Goal: Task Accomplishment & Management: Complete application form

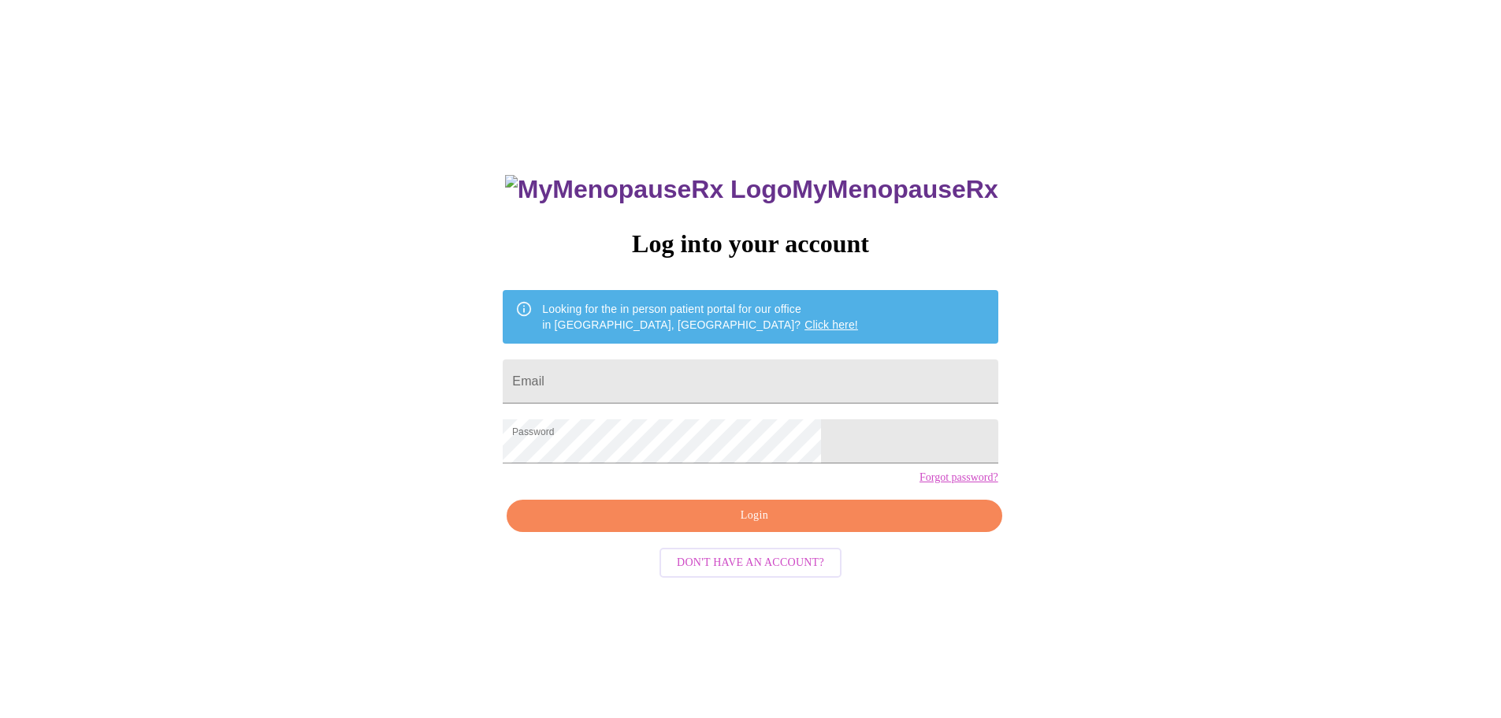
click at [705, 382] on input "Email" at bounding box center [750, 381] width 495 height 44
type input "[EMAIL_ADDRESS][DOMAIN_NAME]"
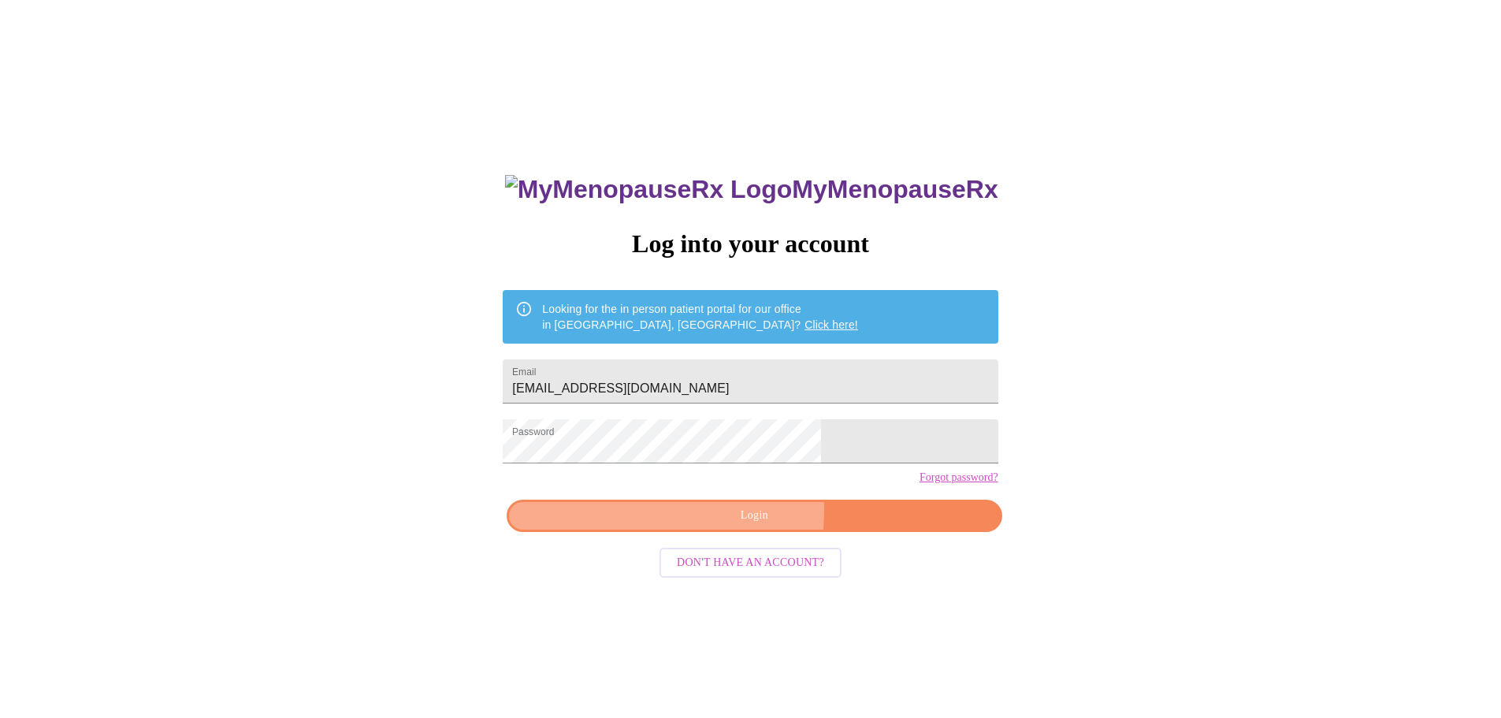
click at [634, 525] on span "Login" at bounding box center [754, 516] width 458 height 20
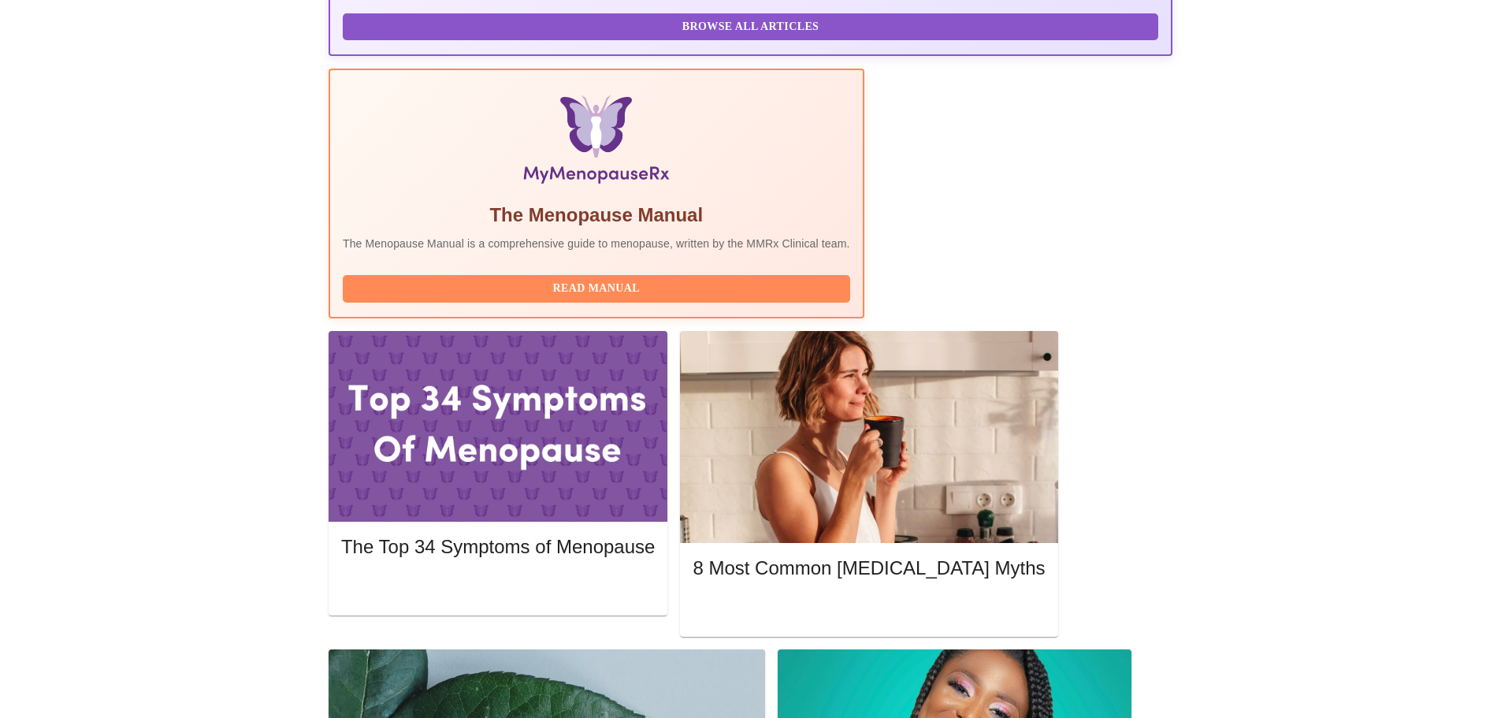
scroll to position [199, 0]
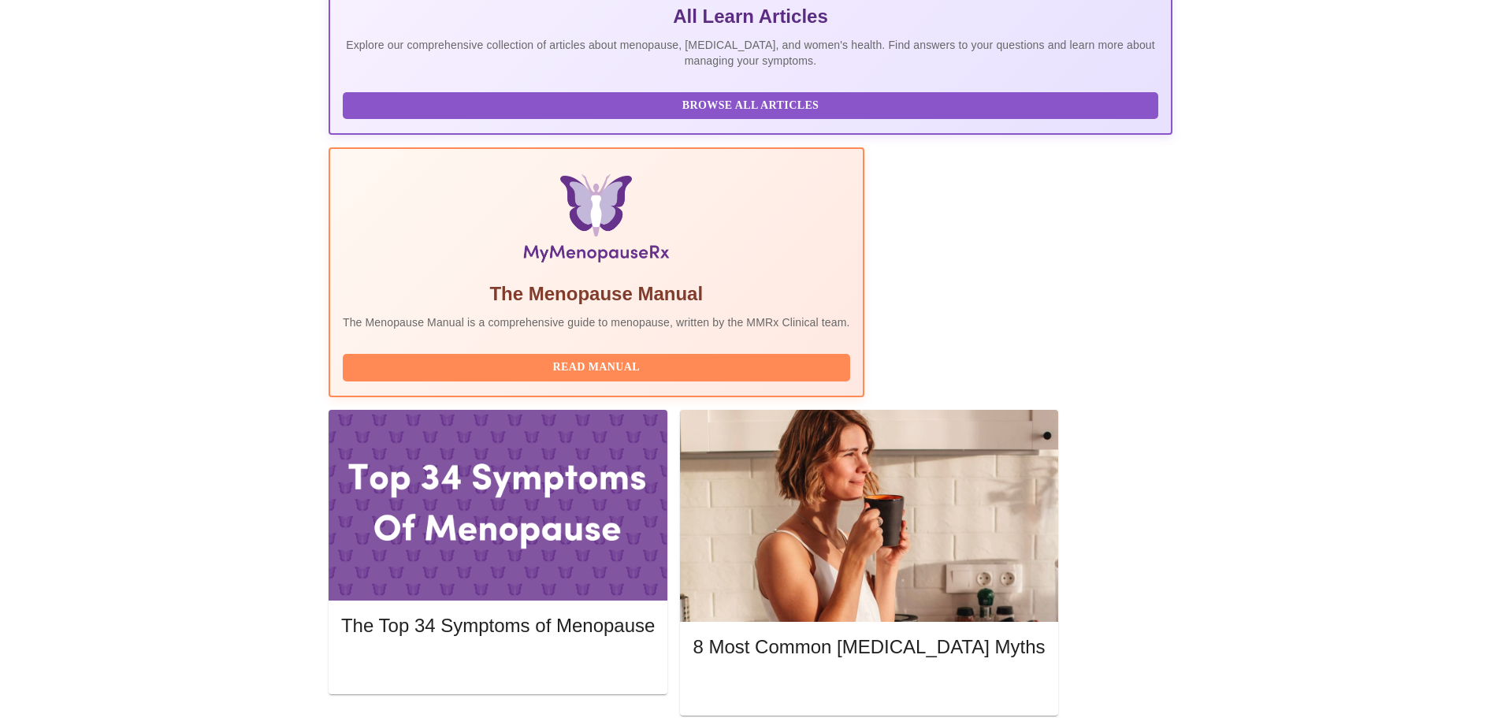
scroll to position [278, 0]
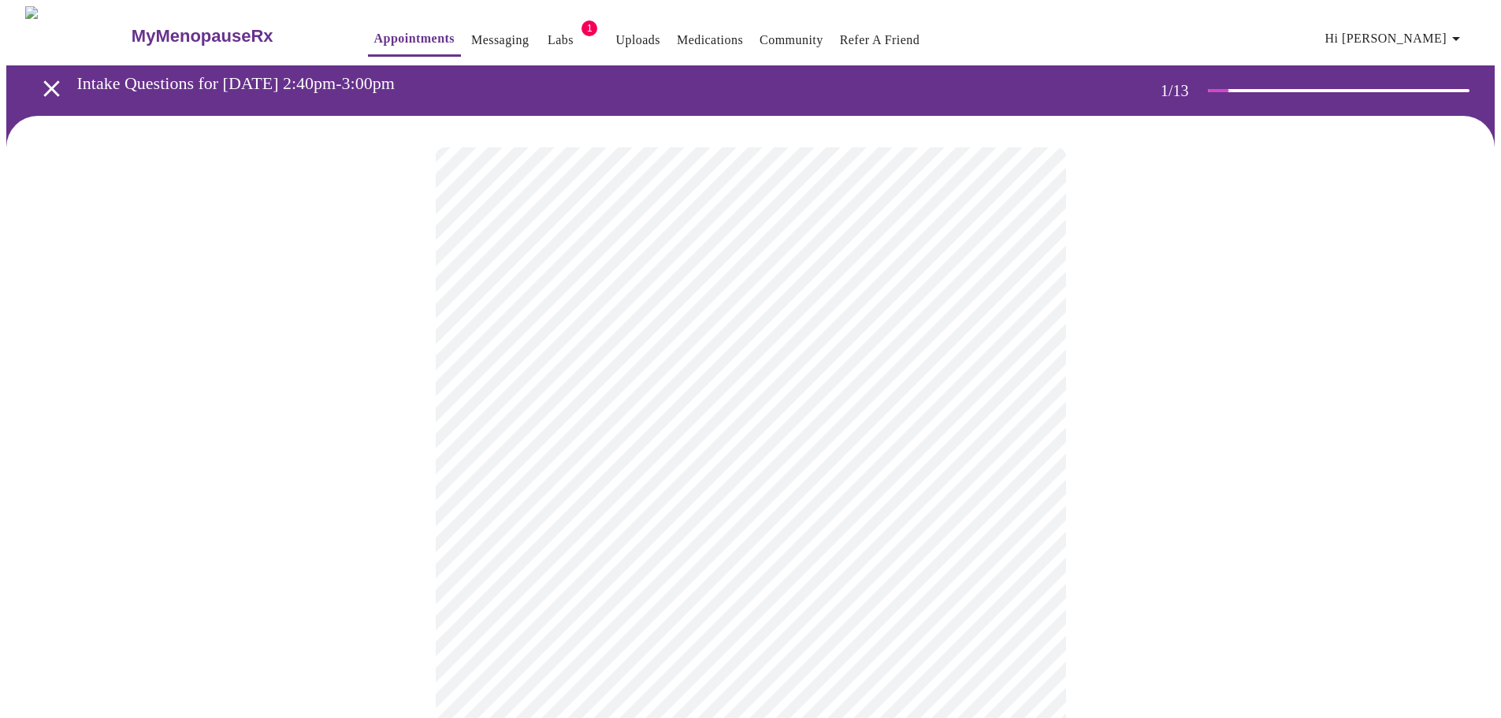
click at [779, 347] on body "MyMenopauseRx Appointments Messaging Labs 1 Uploads Medications Community Refer…" at bounding box center [750, 725] width 1488 height 1439
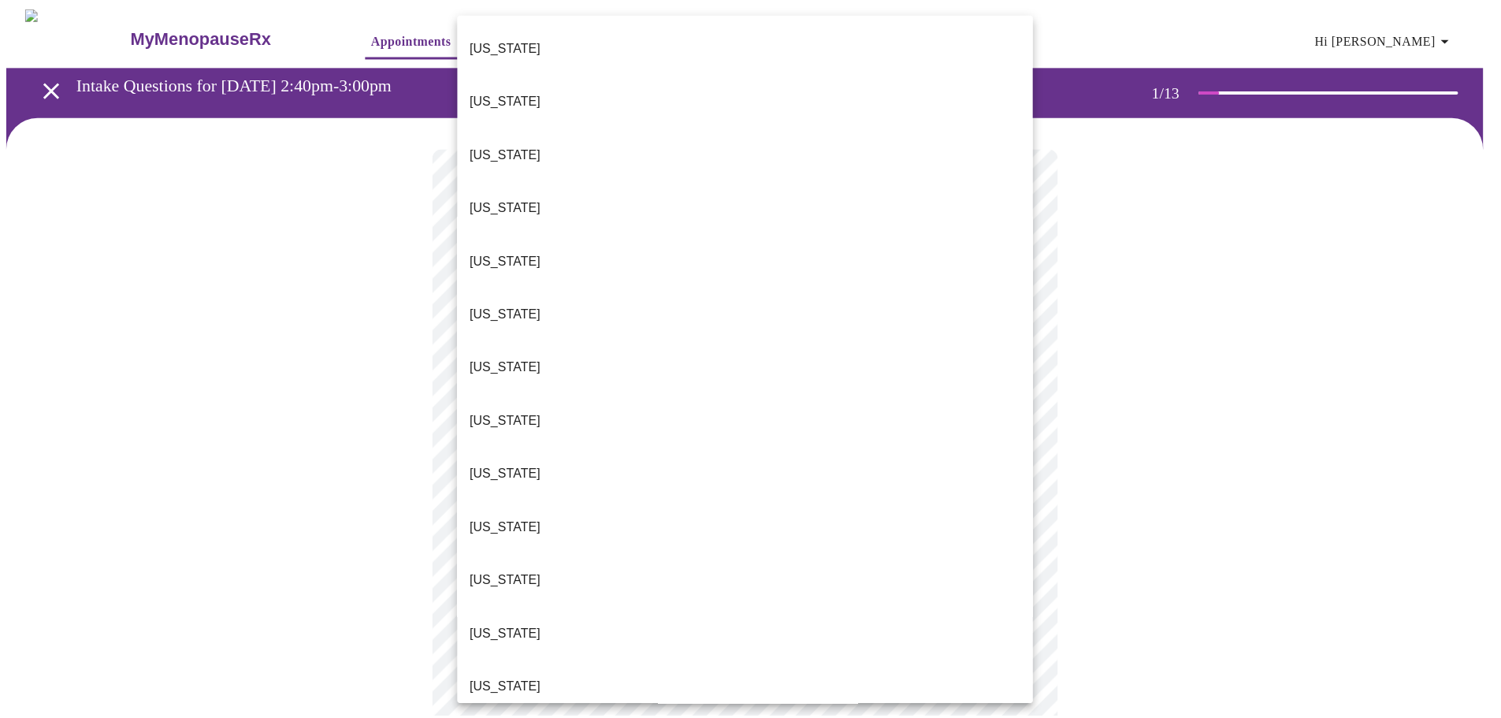
scroll to position [1197, 0]
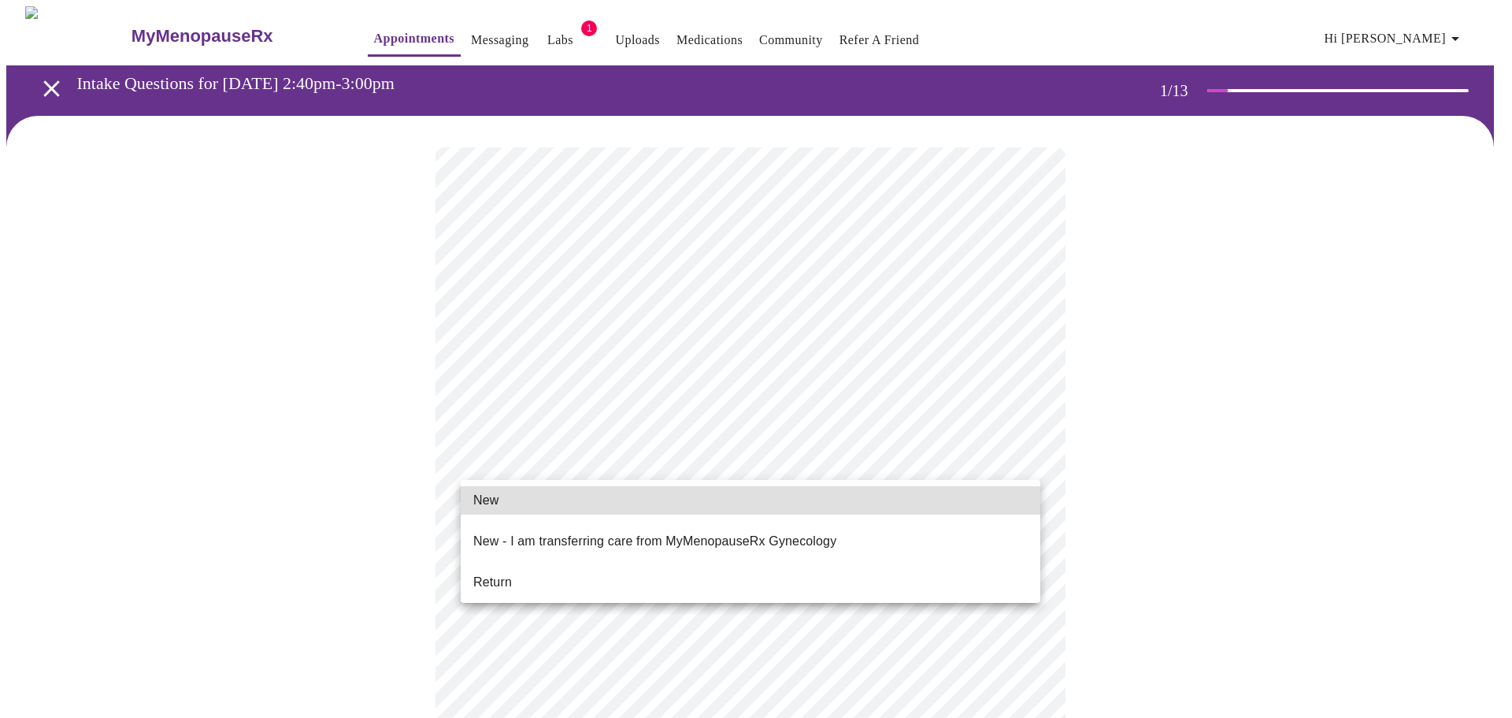
click at [625, 463] on body "MyMenopauseRx Appointments Messaging Labs 1 Uploads Medications Community Refer…" at bounding box center [756, 721] width 1500 height 1430
click at [533, 571] on li "Return" at bounding box center [751, 582] width 580 height 28
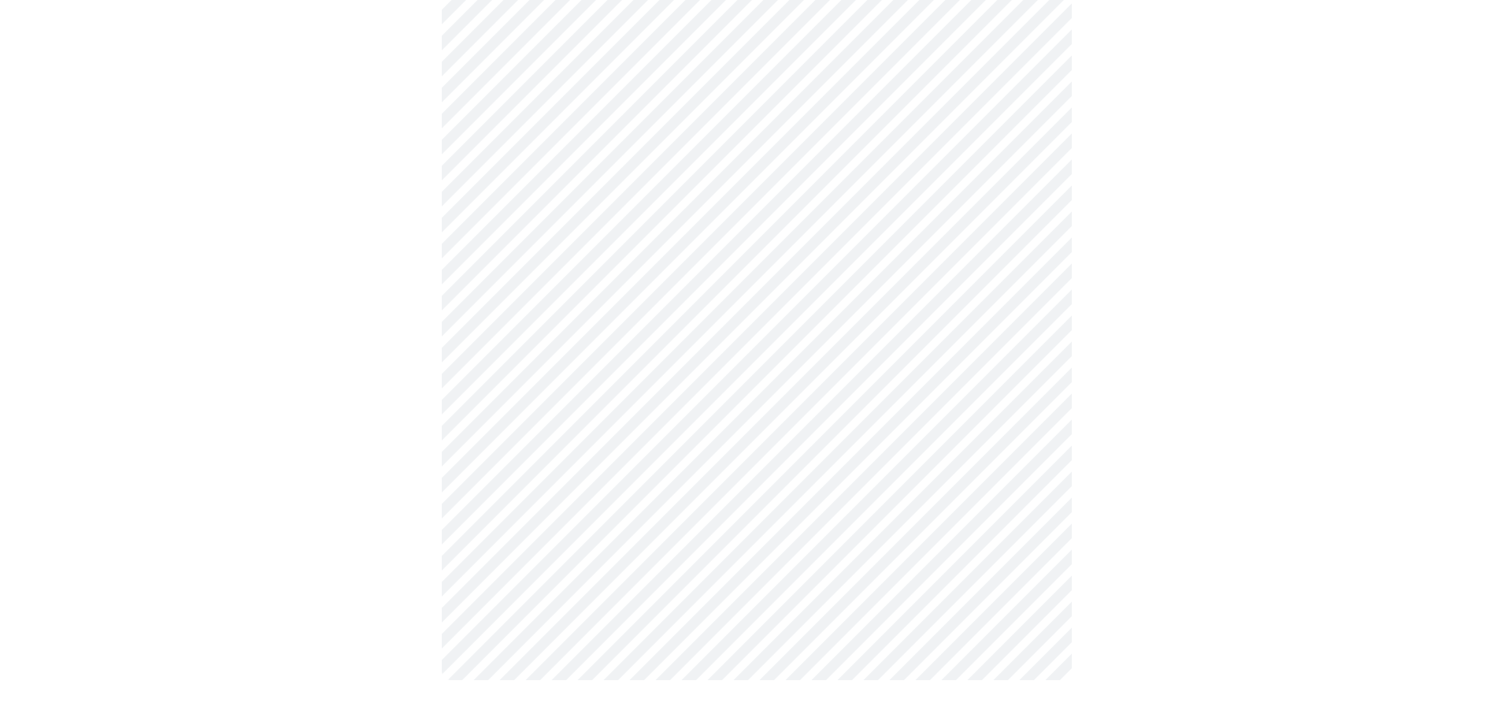
scroll to position [0, 0]
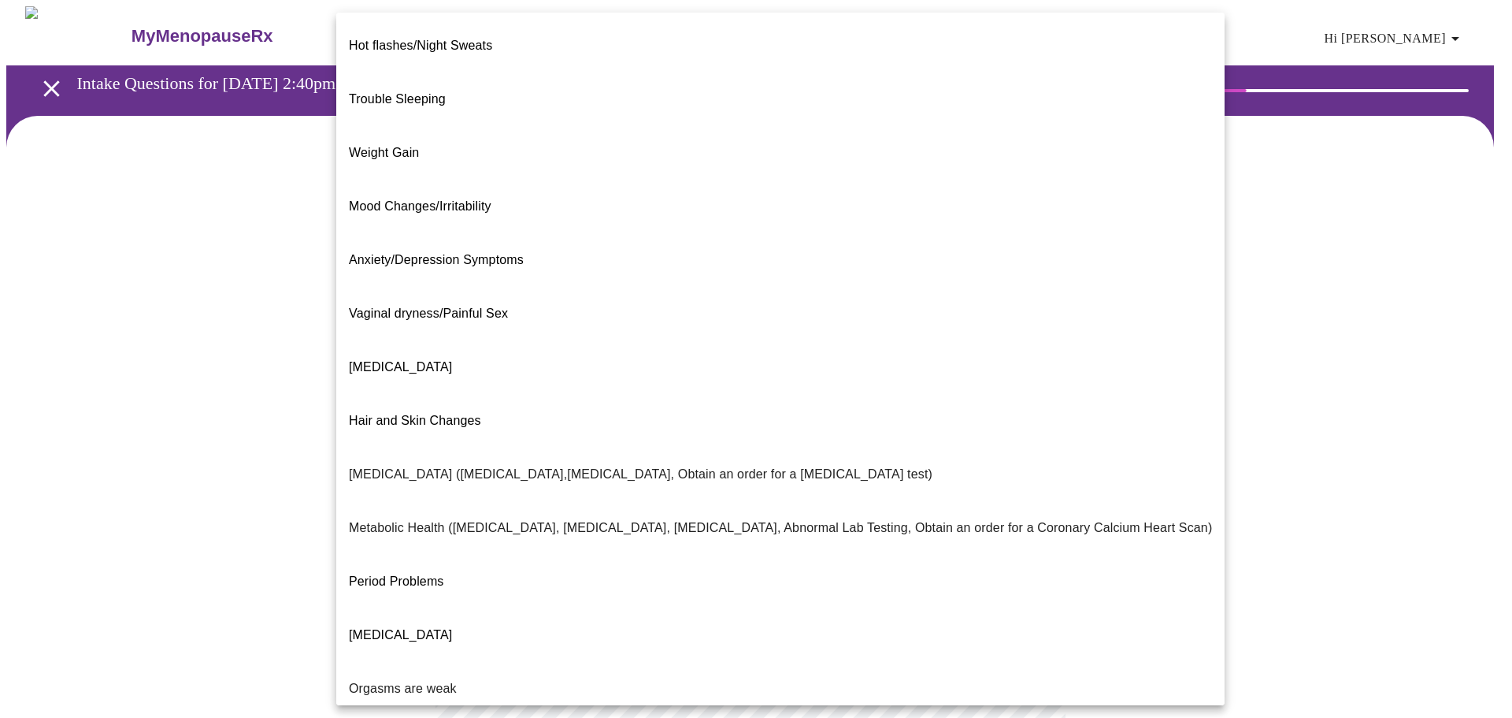
click at [612, 325] on body "MyMenopauseRx Appointments Messaging Labs 1 Uploads Medications Community Refer…" at bounding box center [756, 479] width 1500 height 947
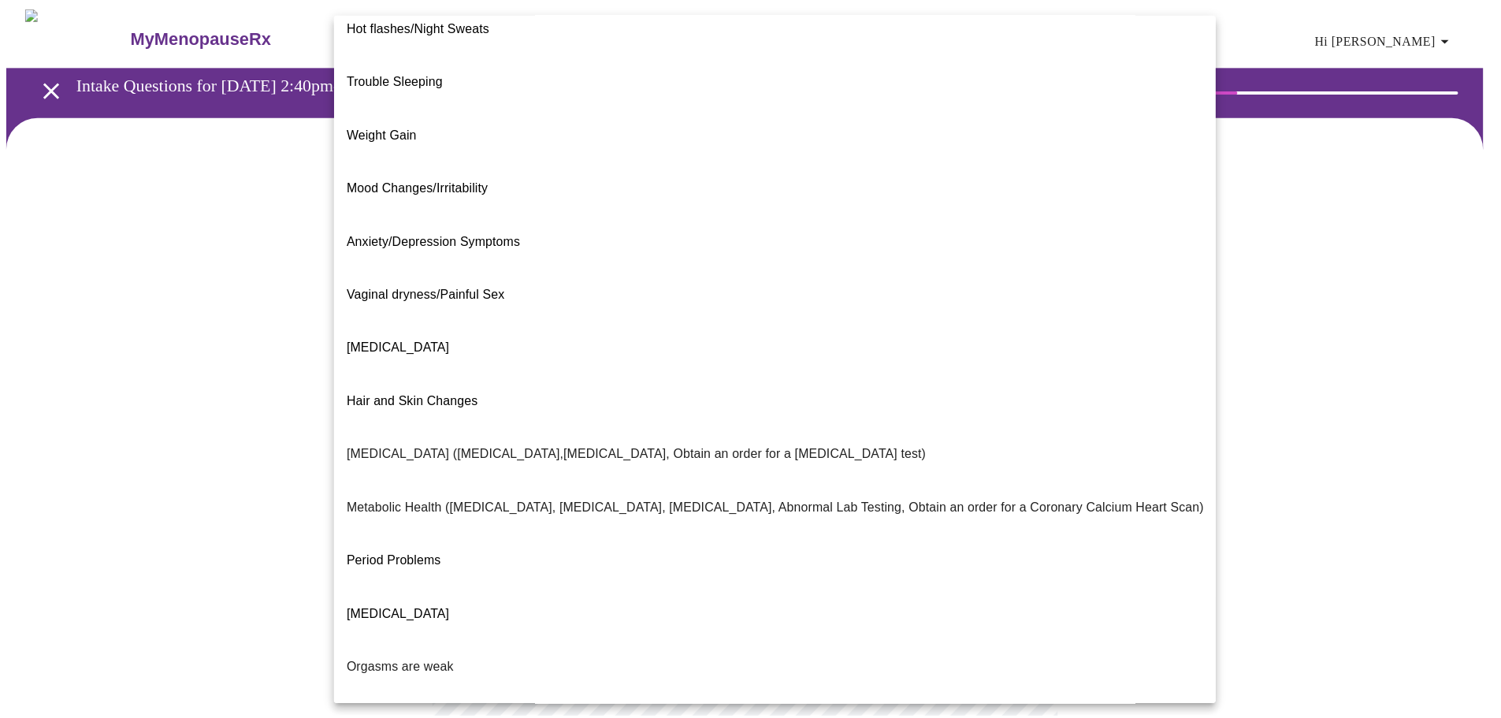
scroll to position [98, 0]
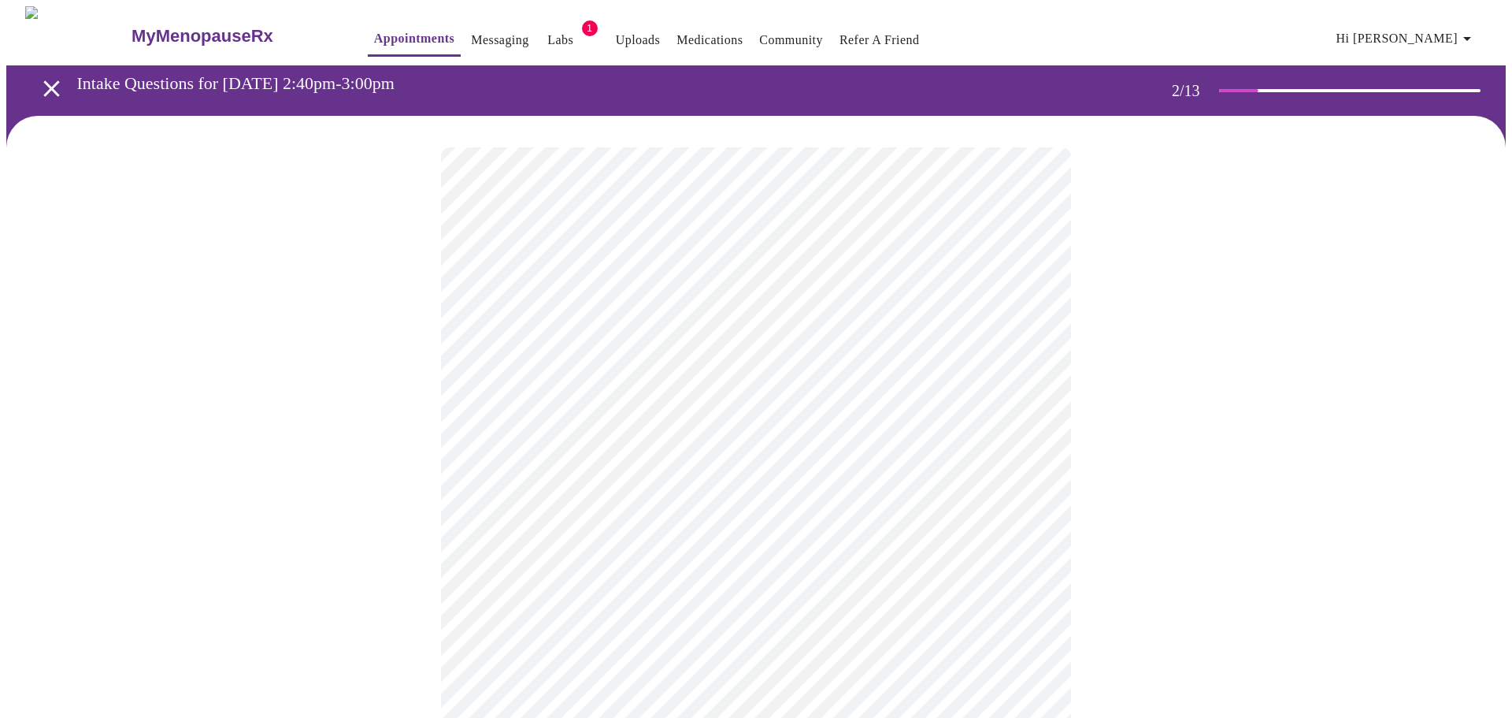
click at [525, 483] on body "MyMenopauseRx Appointments Messaging Labs 1 Uploads Medications Community Refer…" at bounding box center [756, 474] width 1500 height 937
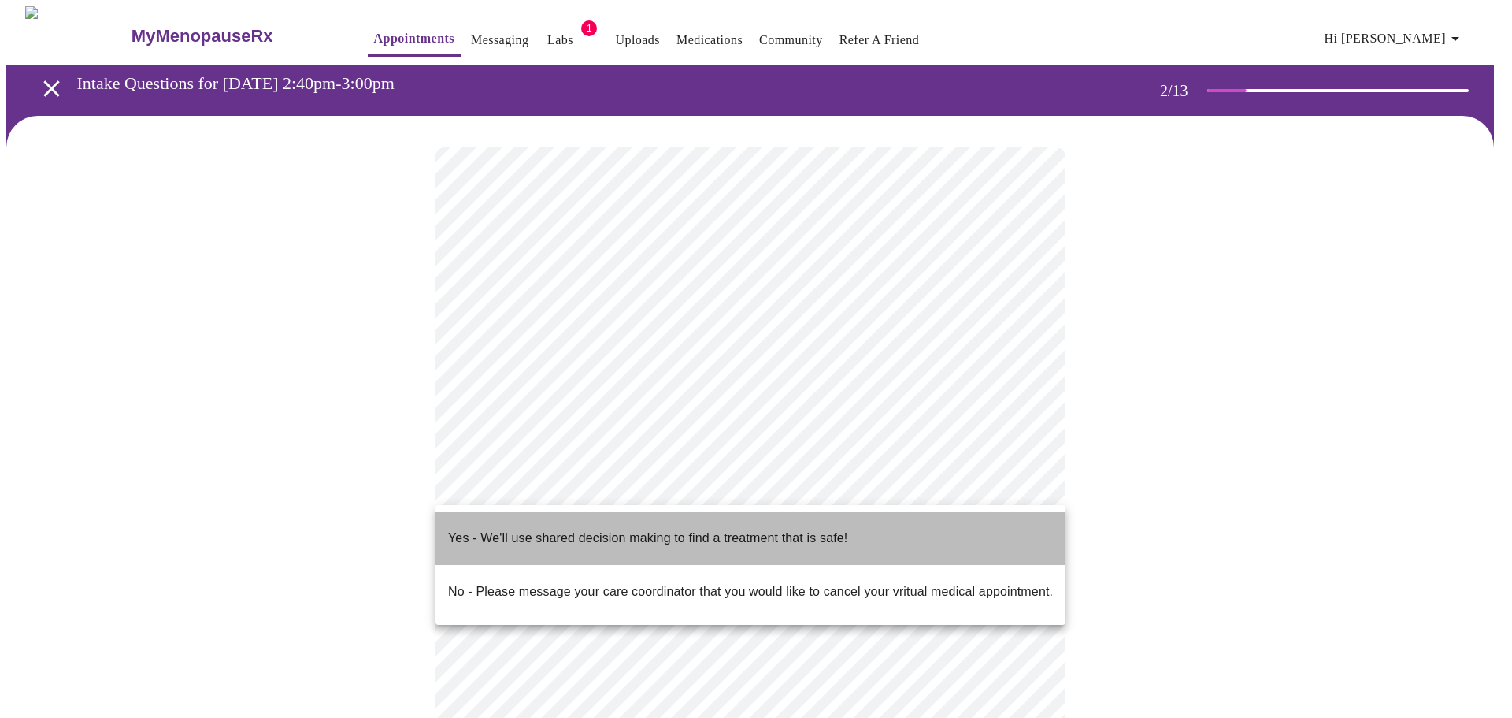
click at [521, 529] on p "Yes - We'll use shared decision making to find a treatment that is safe!" at bounding box center [647, 538] width 399 height 19
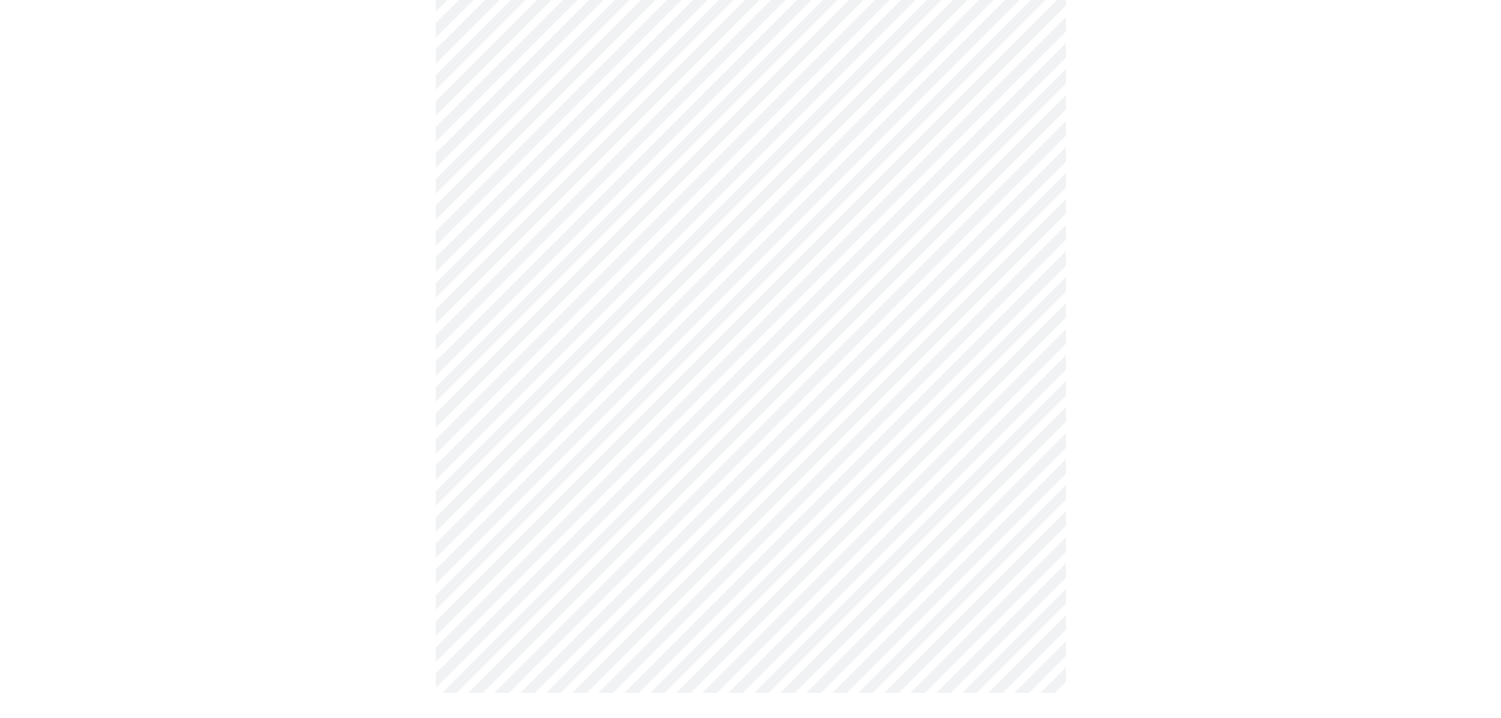
scroll to position [0, 0]
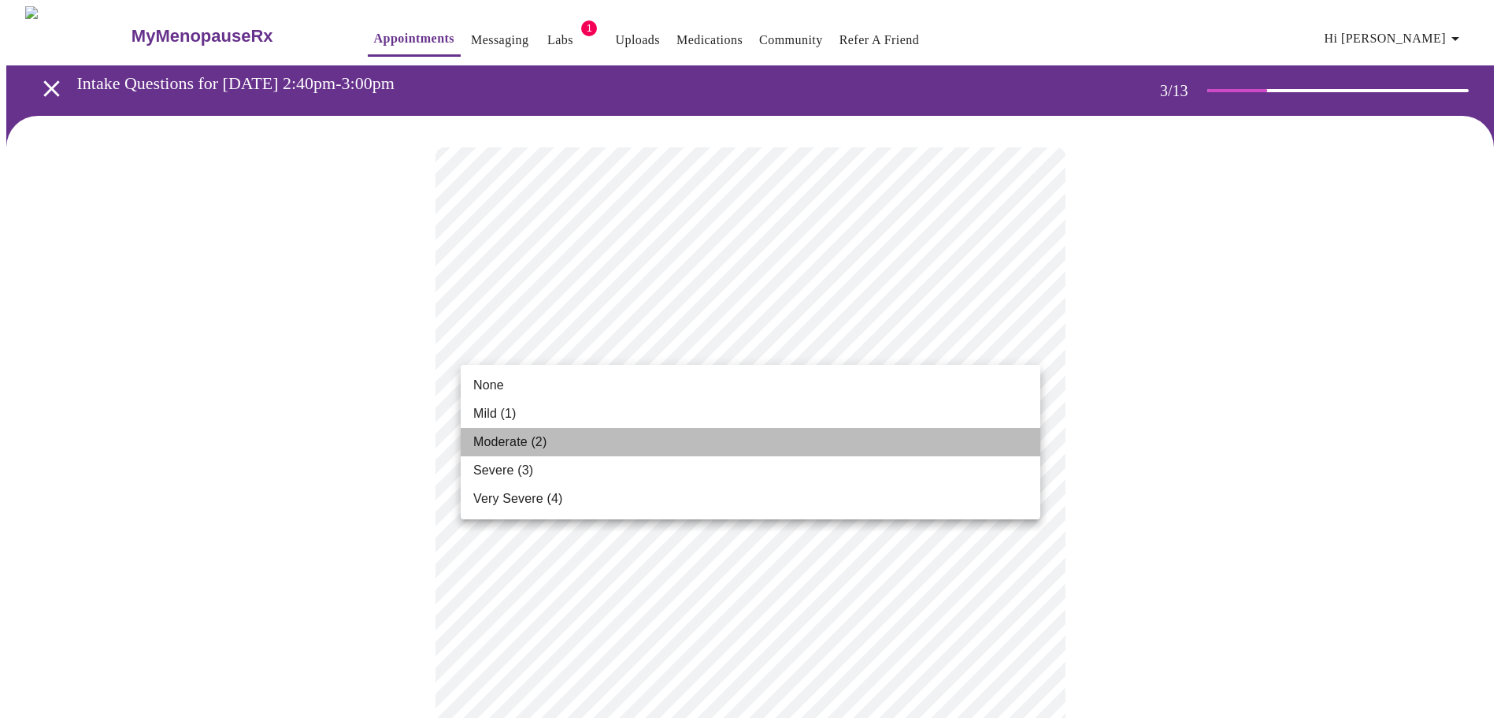
click at [495, 440] on span "Moderate (2)" at bounding box center [509, 441] width 73 height 19
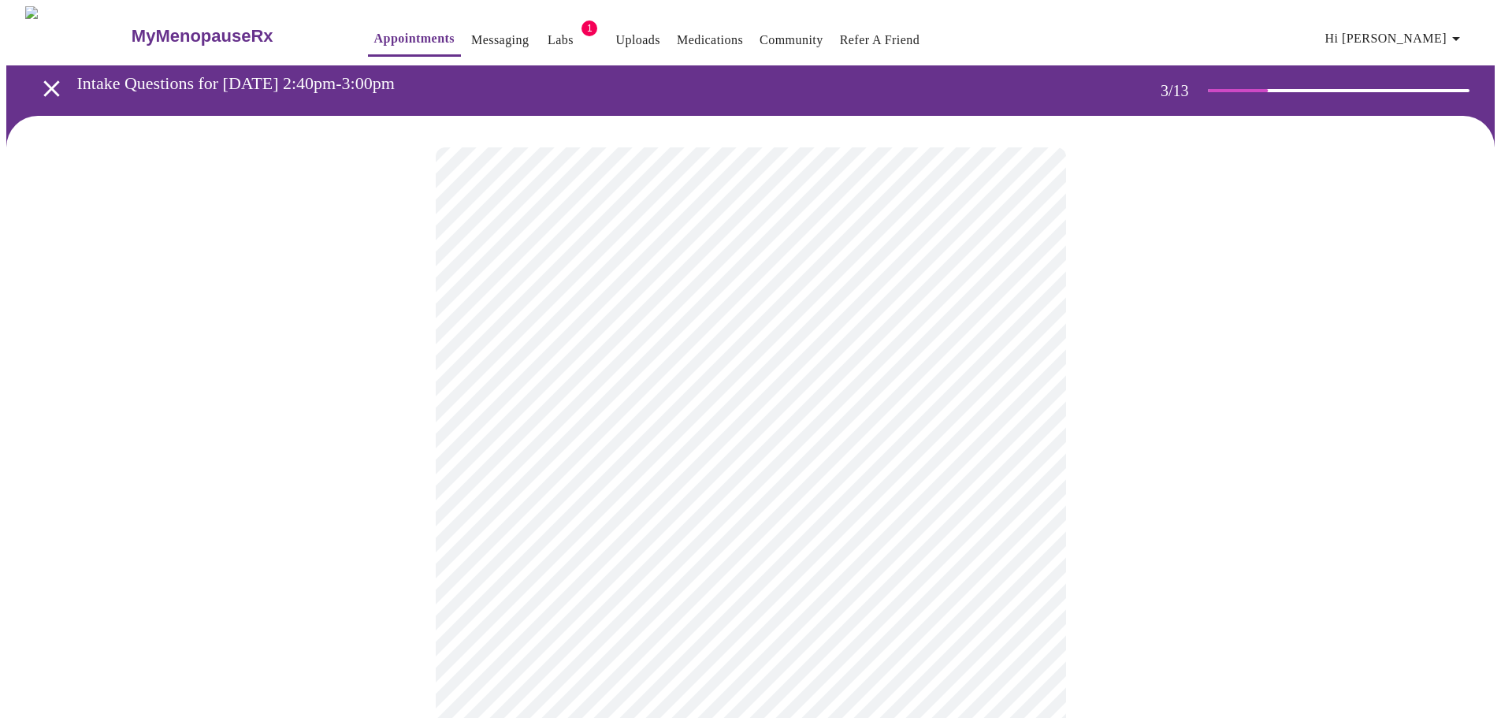
scroll to position [79, 0]
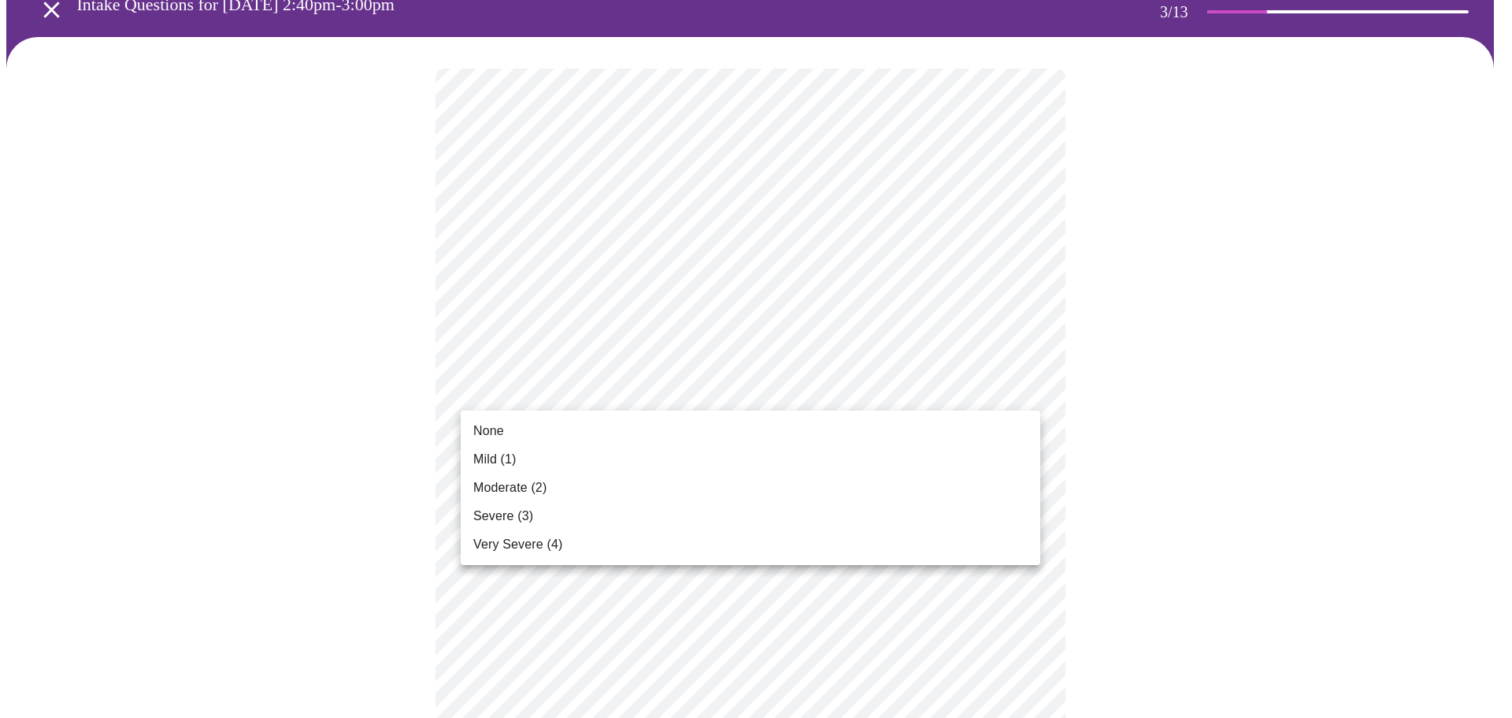
click at [516, 488] on span "Moderate (2)" at bounding box center [509, 487] width 73 height 19
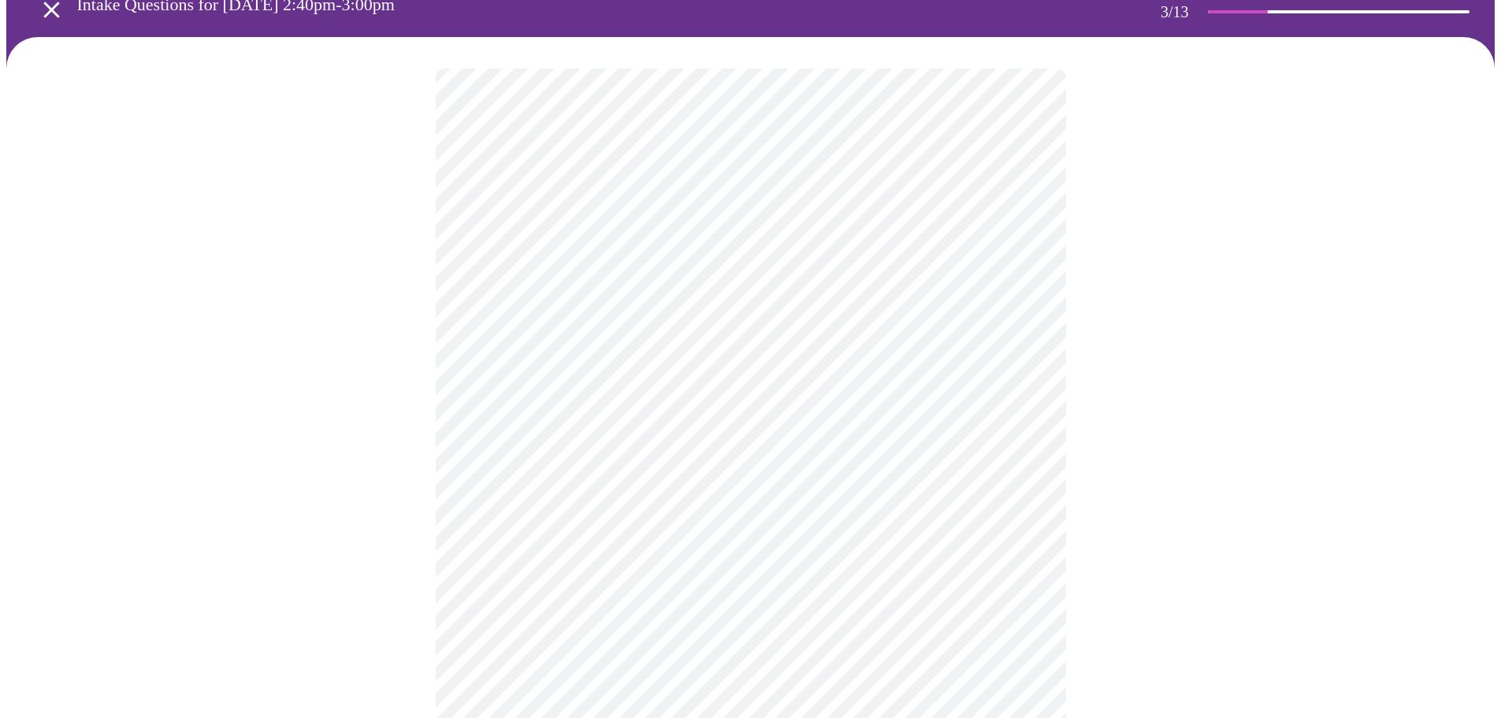
scroll to position [158, 0]
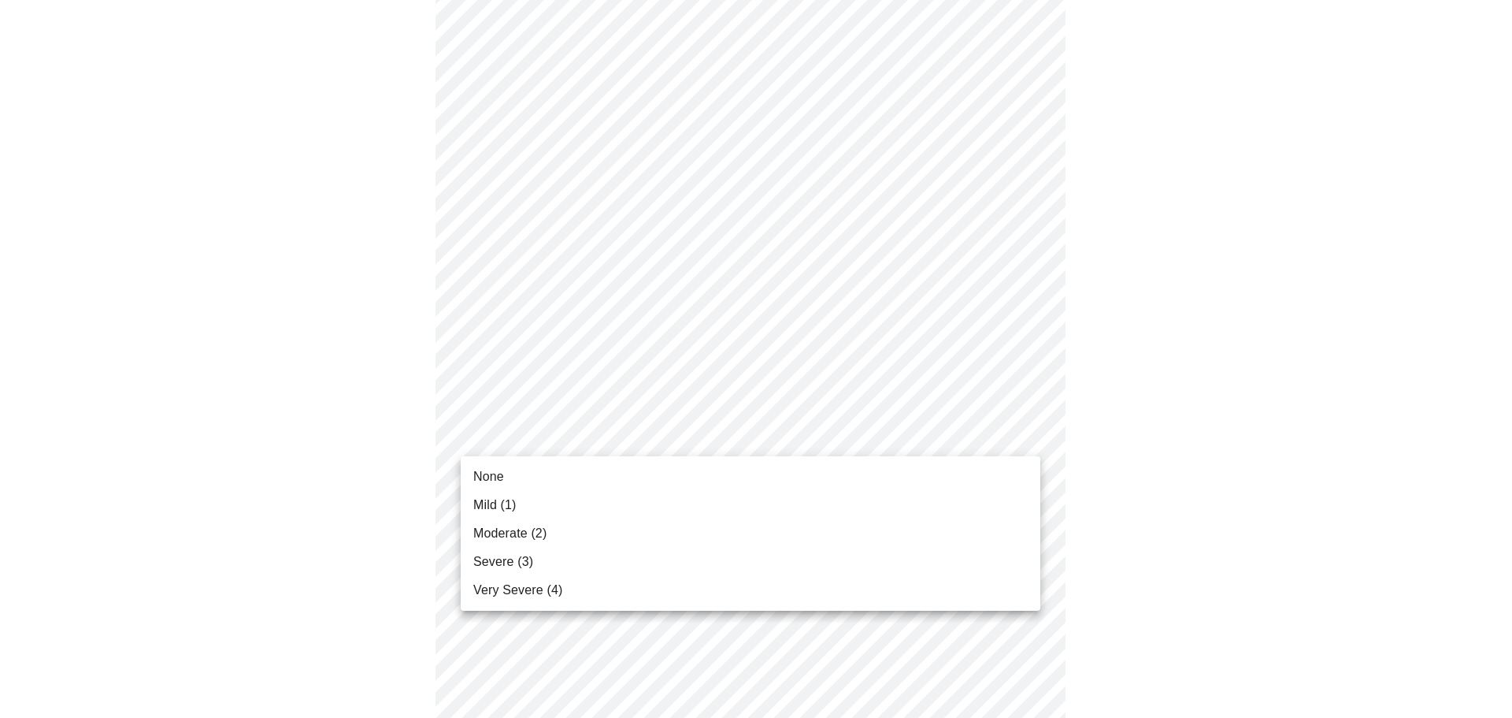
click at [499, 501] on span "Mild (1)" at bounding box center [494, 504] width 43 height 19
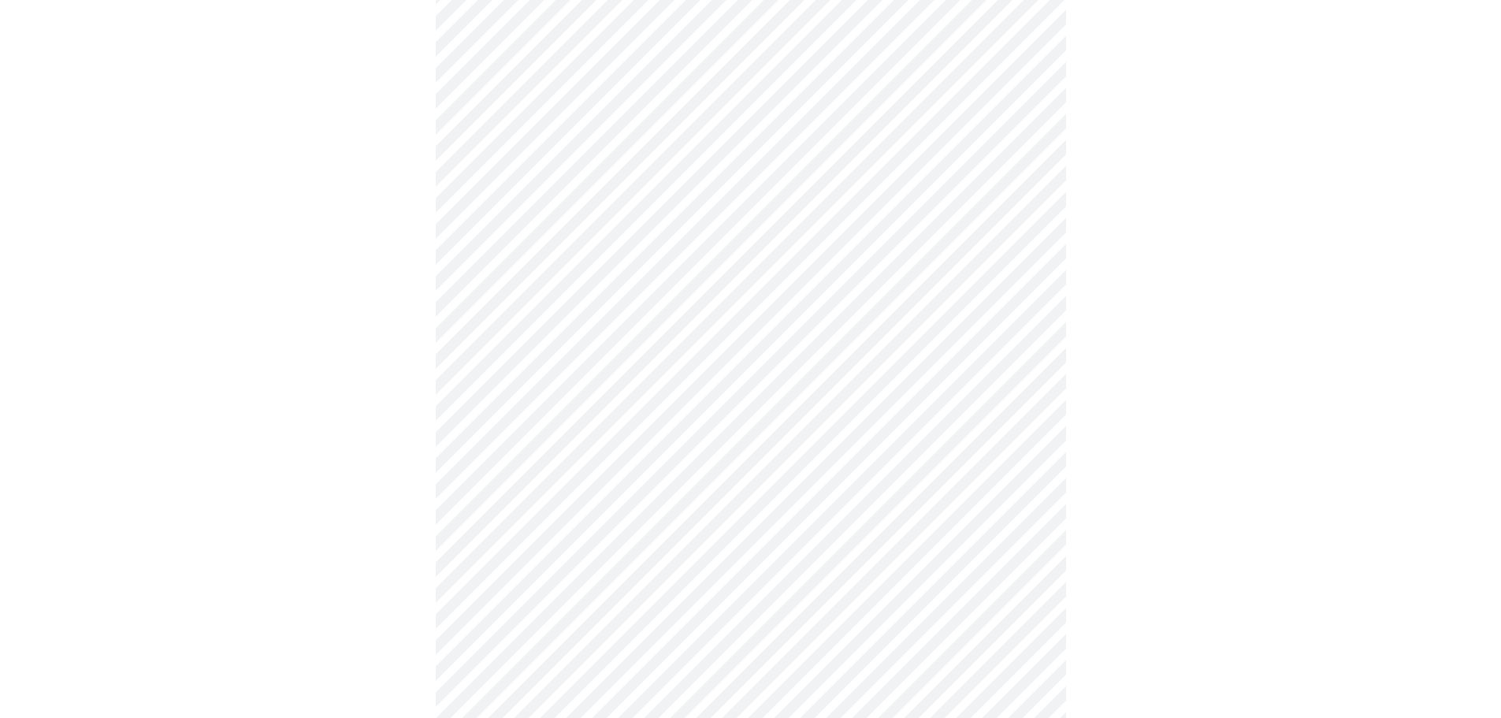
scroll to position [236, 0]
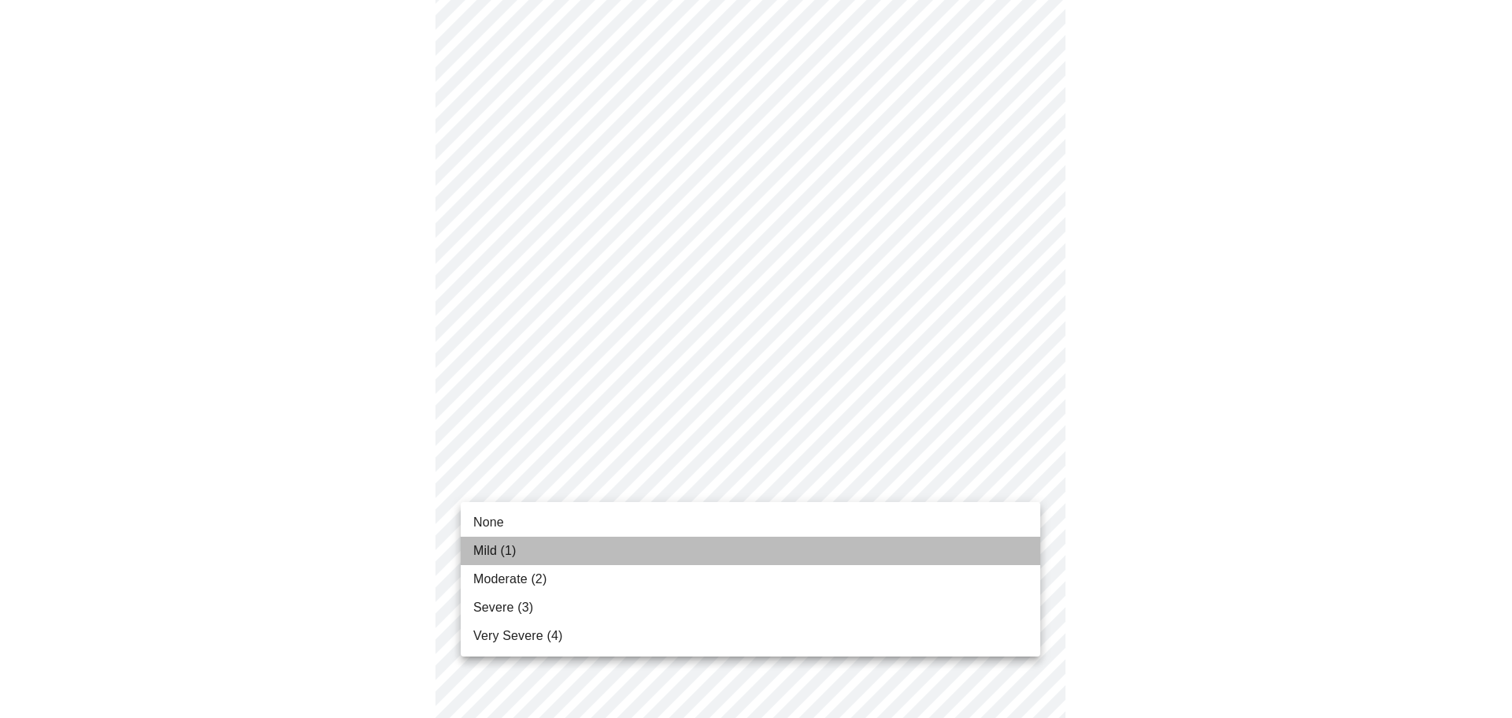
click at [515, 543] on span "Mild (1)" at bounding box center [494, 550] width 43 height 19
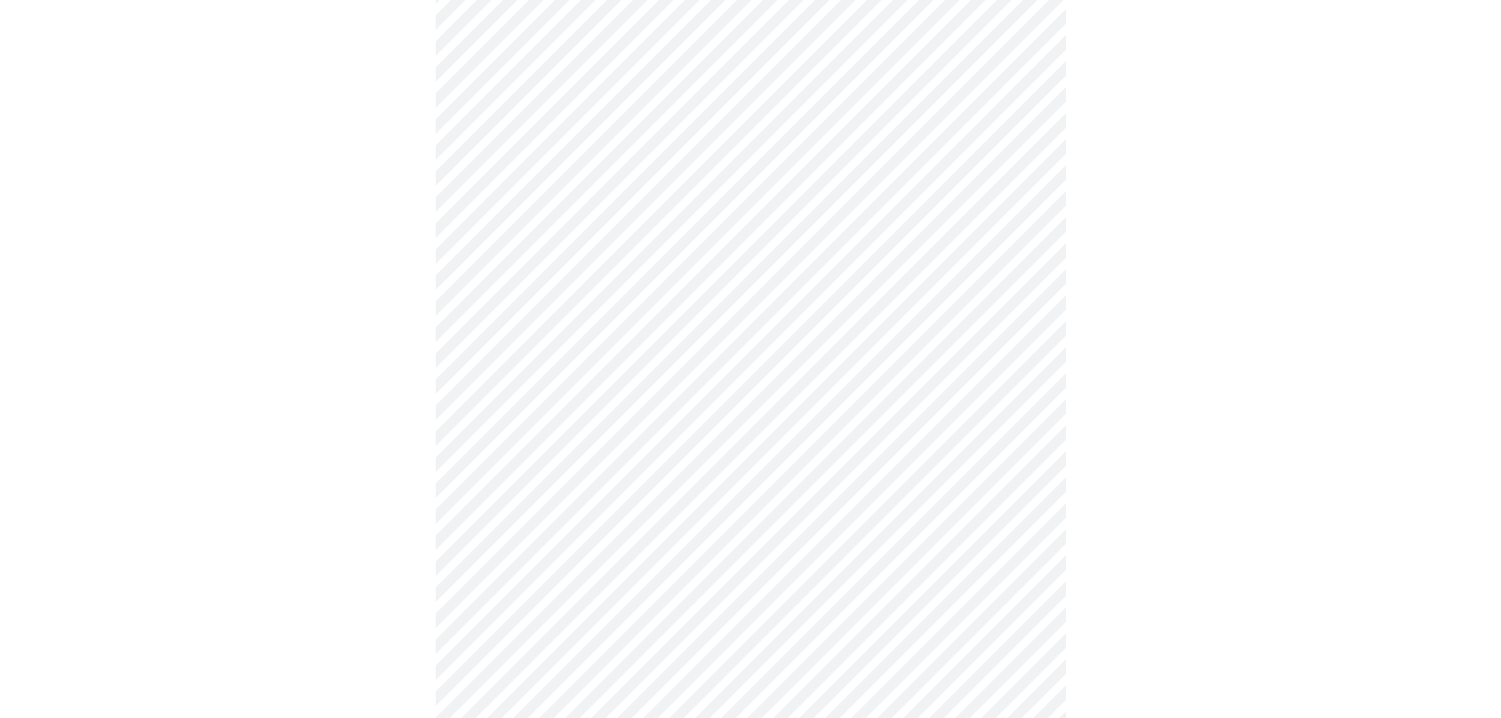
scroll to position [315, 0]
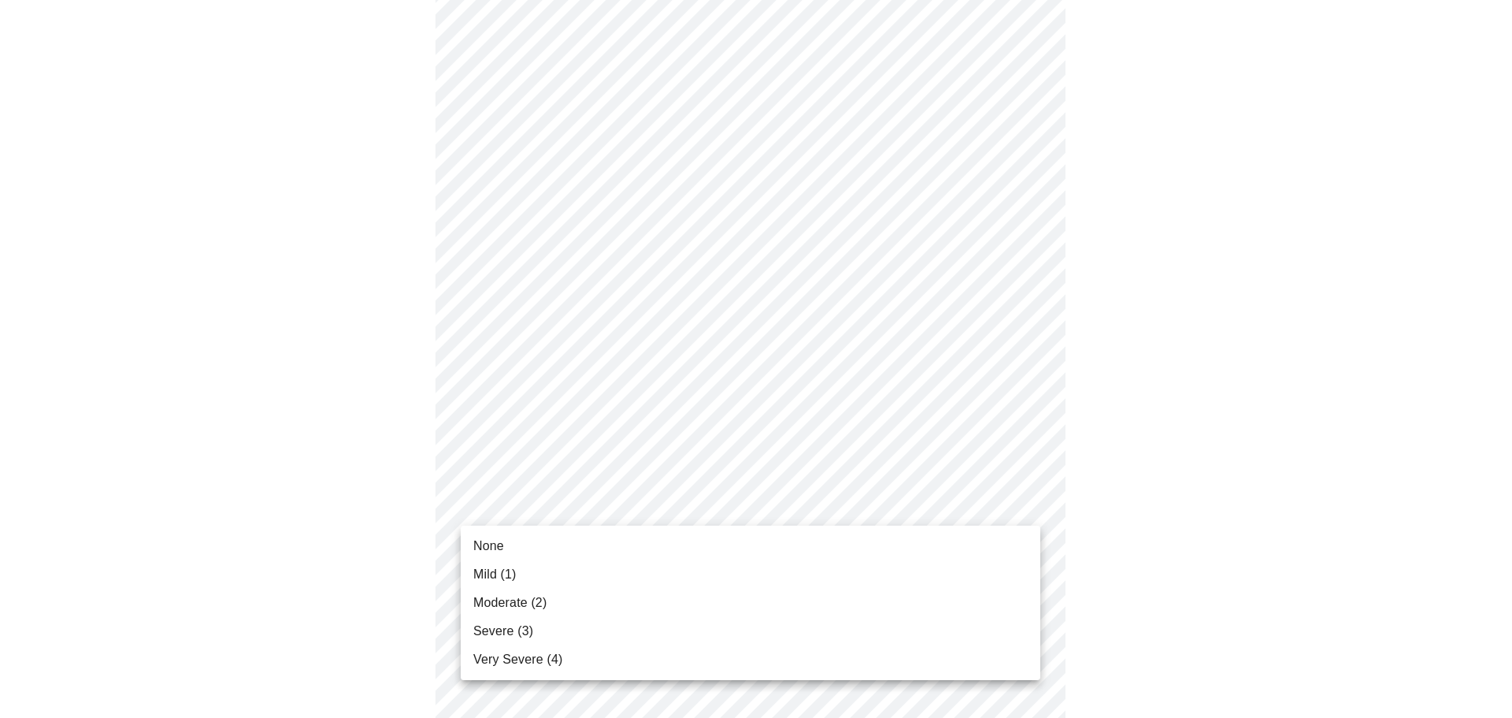
click at [585, 503] on body "MyMenopauseRx Appointments Messaging Labs 1 Uploads Medications Community Refer…" at bounding box center [756, 694] width 1500 height 2007
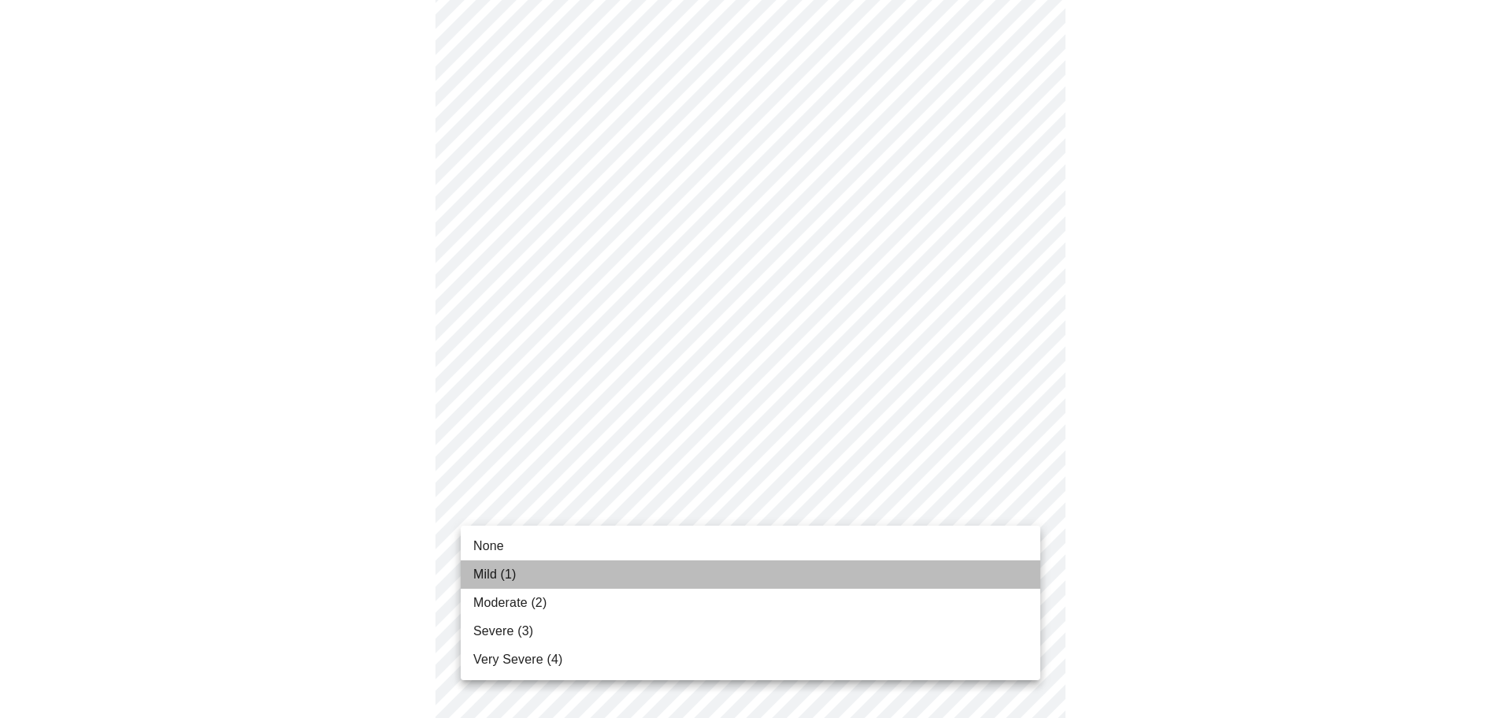
click at [511, 580] on span "Mild (1)" at bounding box center [494, 574] width 43 height 19
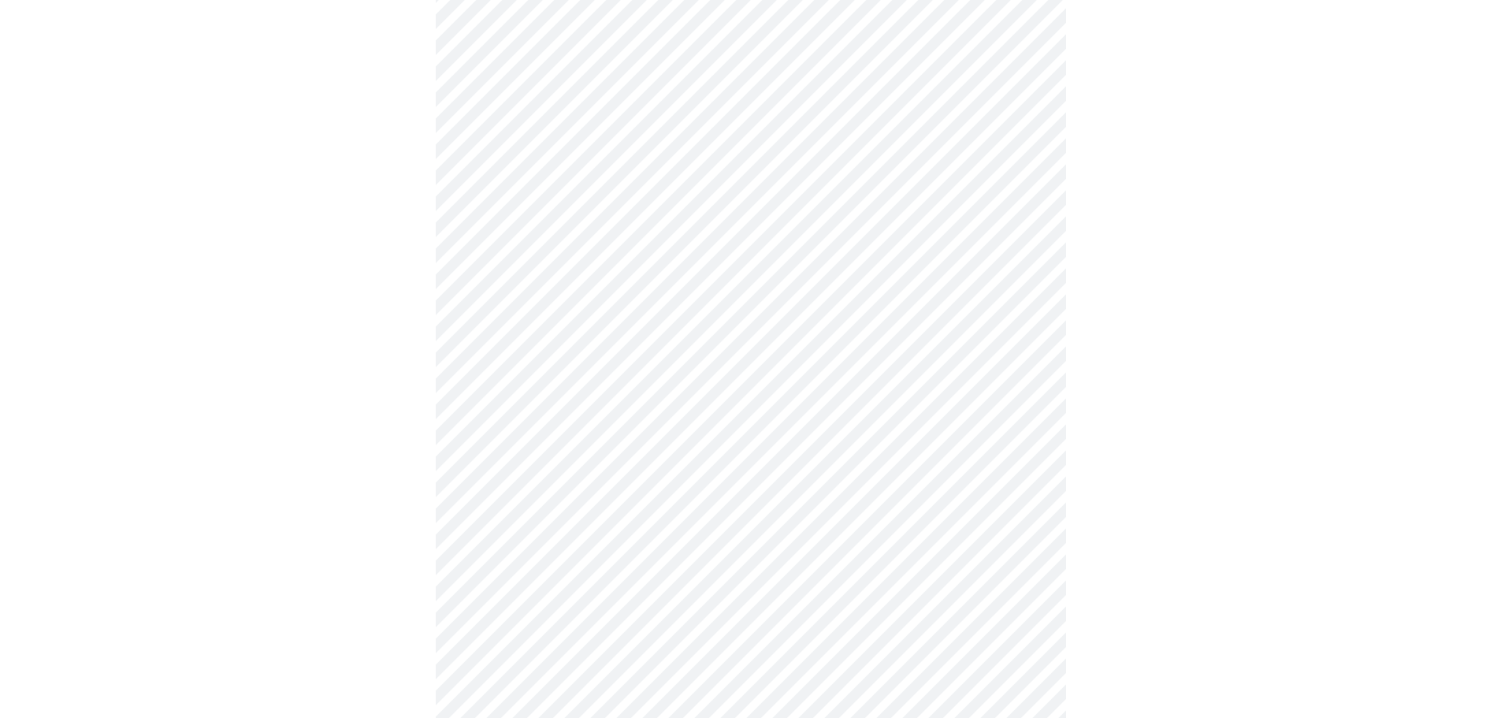
scroll to position [394, 0]
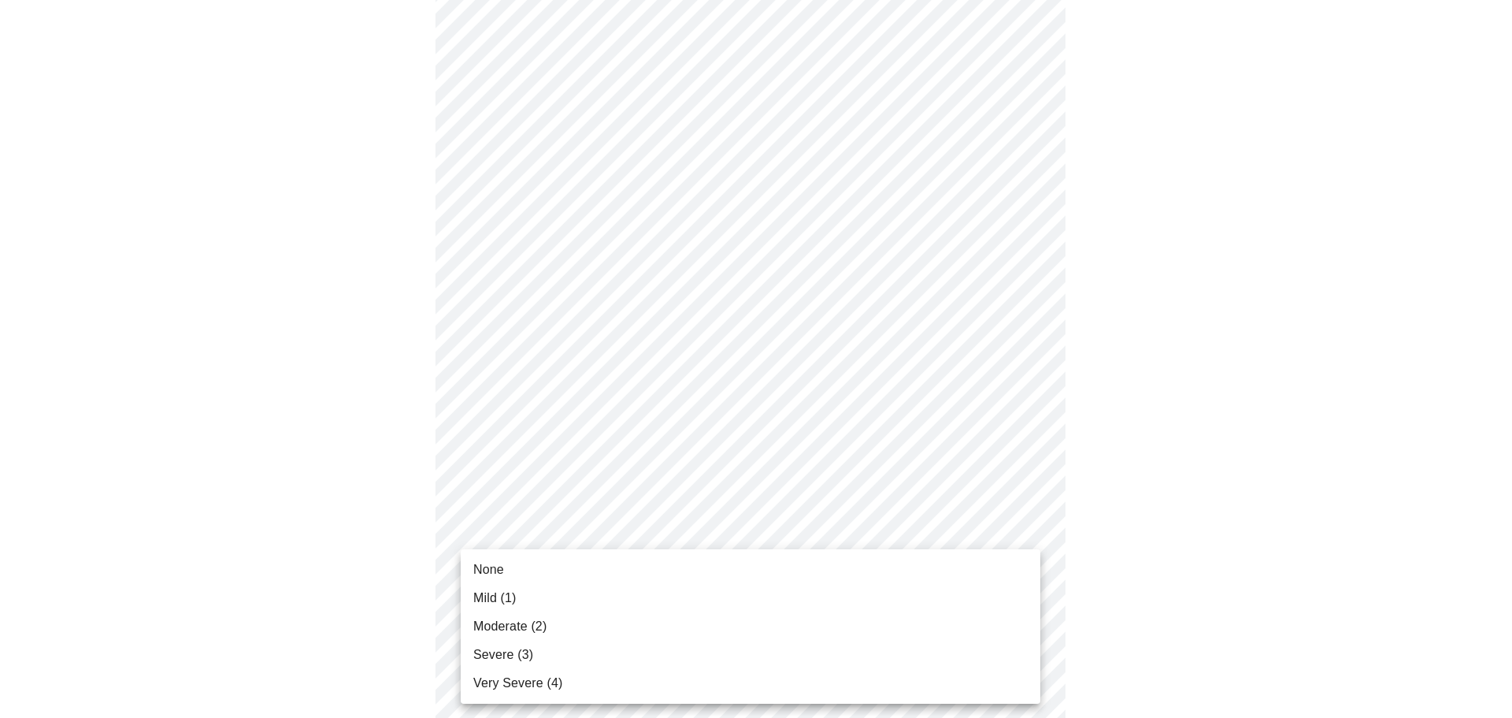
click at [614, 527] on body "MyMenopauseRx Appointments Messaging Labs 1 Uploads Medications Community Refer…" at bounding box center [756, 604] width 1500 height 1985
click at [525, 599] on li "Mild (1)" at bounding box center [751, 598] width 580 height 28
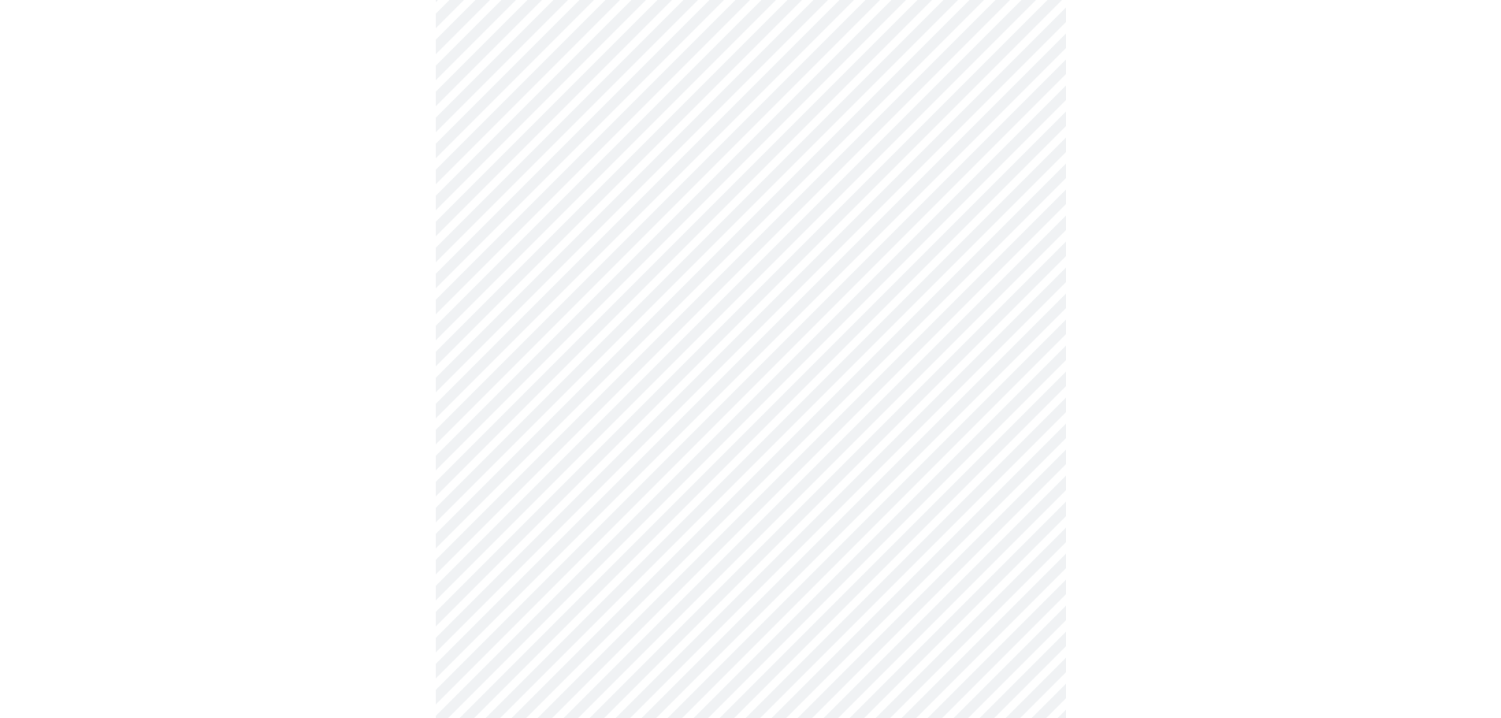
scroll to position [473, 0]
click at [583, 581] on body "MyMenopauseRx Appointments Messaging Labs 1 Uploads Medications Community Refer…" at bounding box center [756, 515] width 1500 height 1963
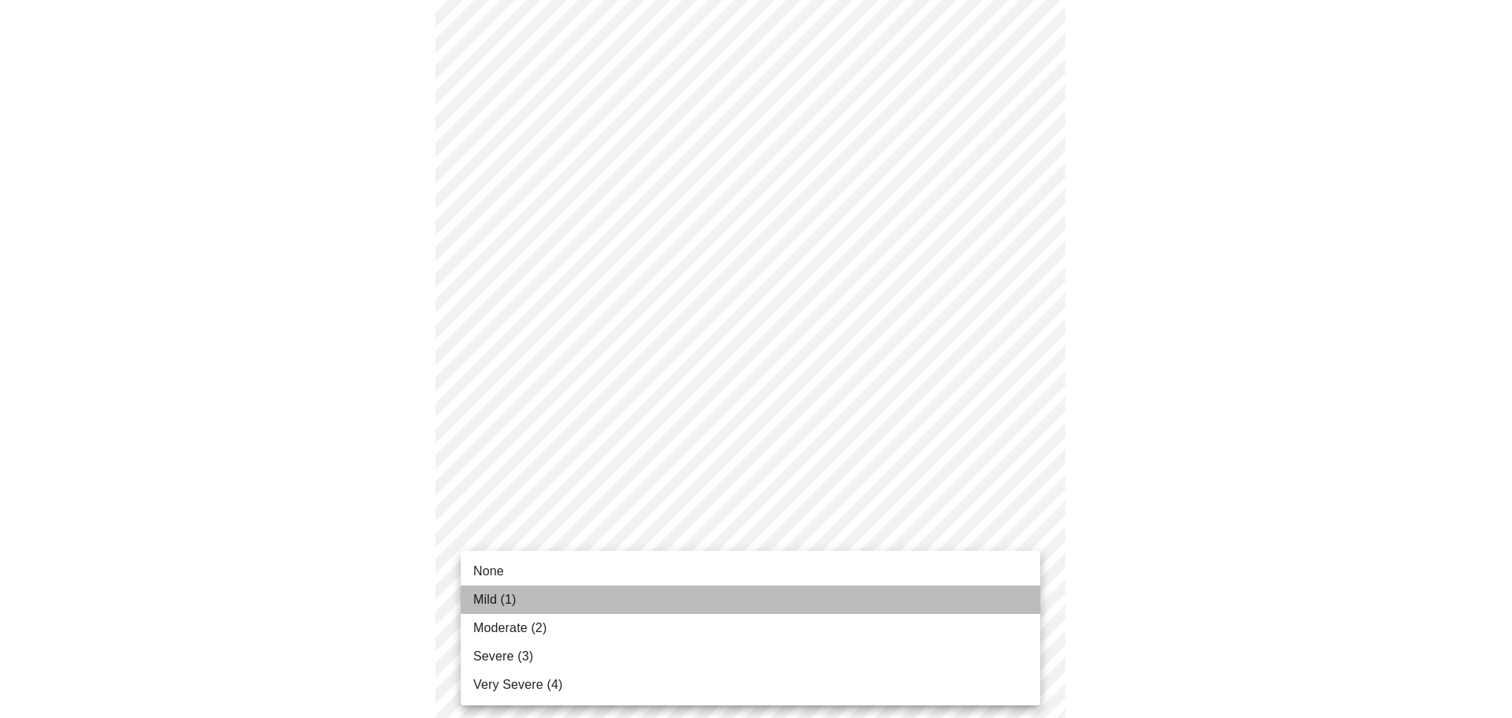
click at [498, 587] on li "Mild (1)" at bounding box center [751, 599] width 580 height 28
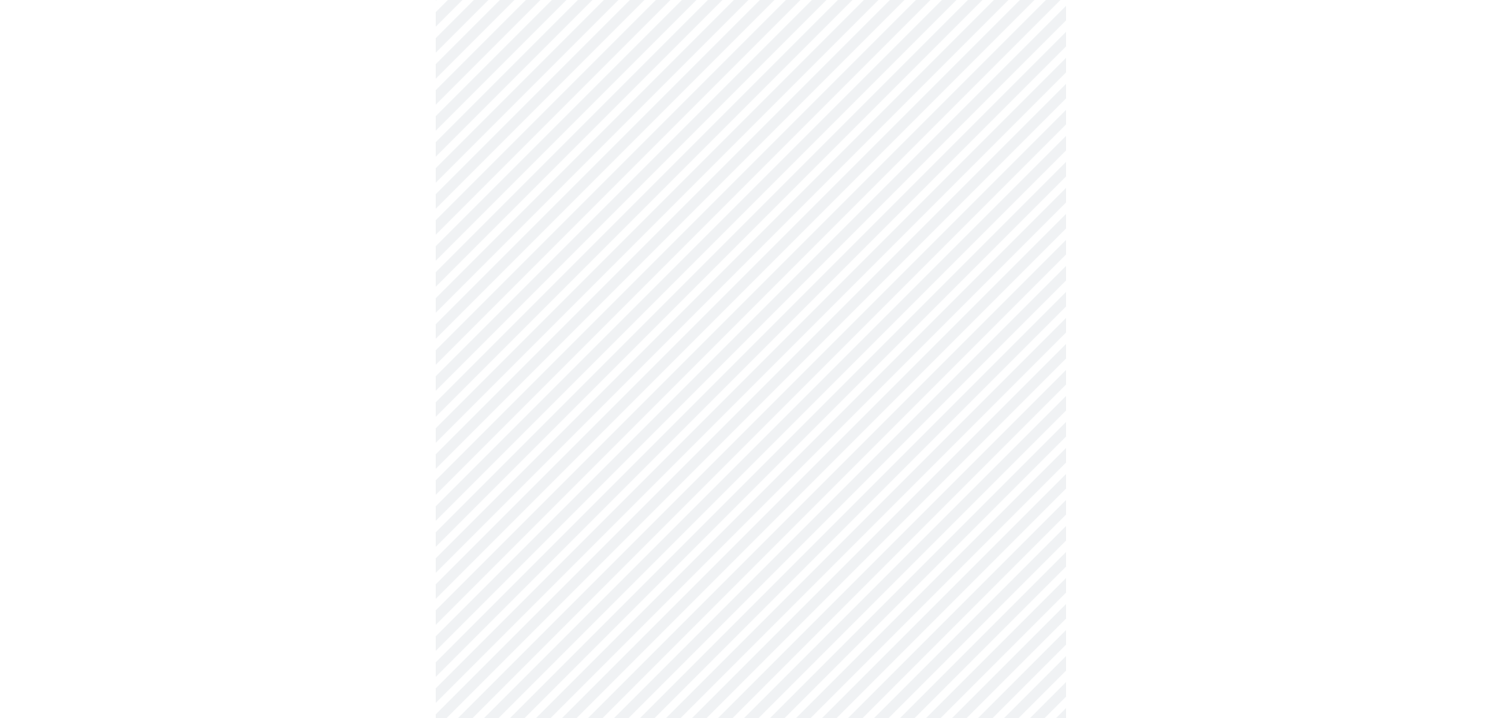
scroll to position [630, 0]
click at [576, 552] on body "MyMenopauseRx Appointments Messaging Labs 1 Uploads Medications Community Refer…" at bounding box center [750, 346] width 1488 height 1941
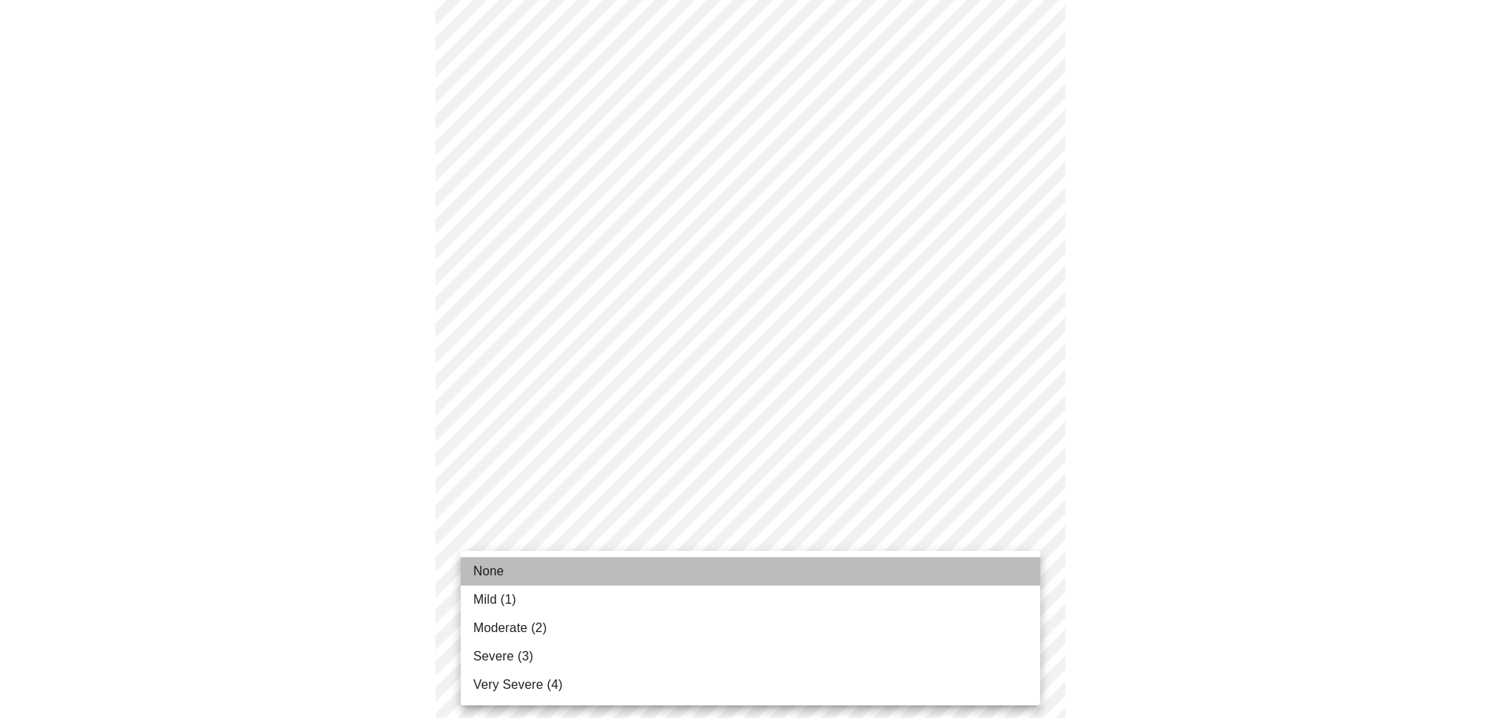
click at [488, 569] on span "None" at bounding box center [488, 571] width 31 height 19
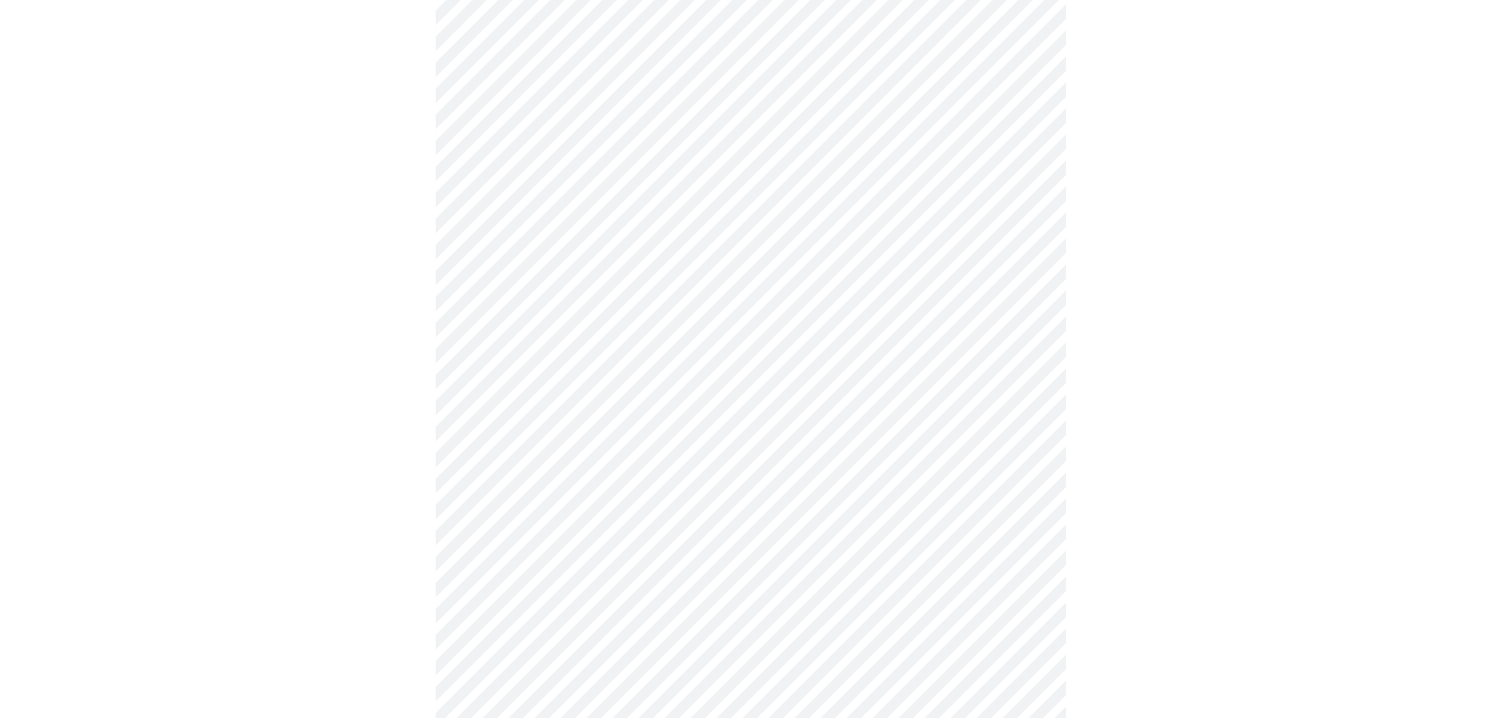
scroll to position [788, 0]
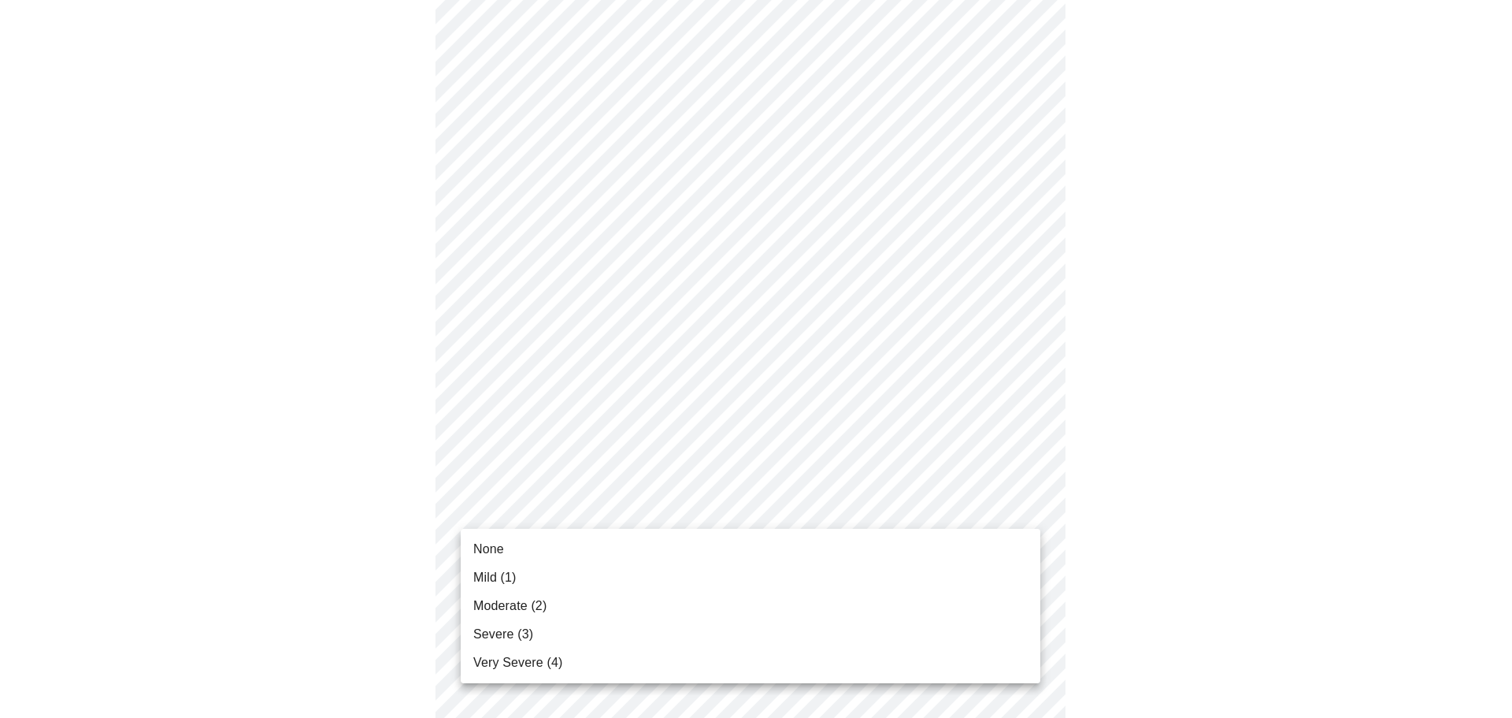
click at [545, 517] on body "MyMenopauseRx Appointments Messaging Labs 1 Uploads Medications Community Refer…" at bounding box center [756, 178] width 1500 height 1919
click at [497, 573] on span "Mild (1)" at bounding box center [494, 577] width 43 height 19
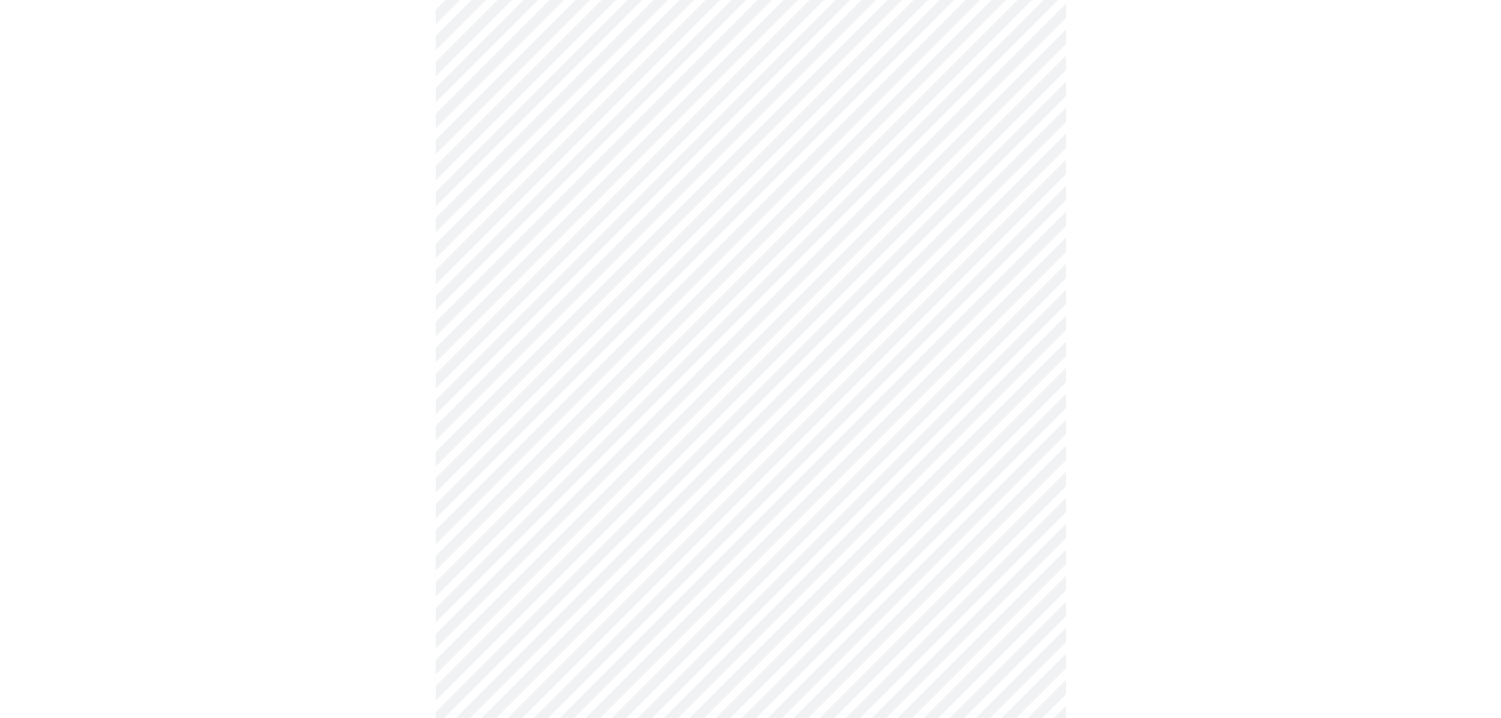
scroll to position [866, 0]
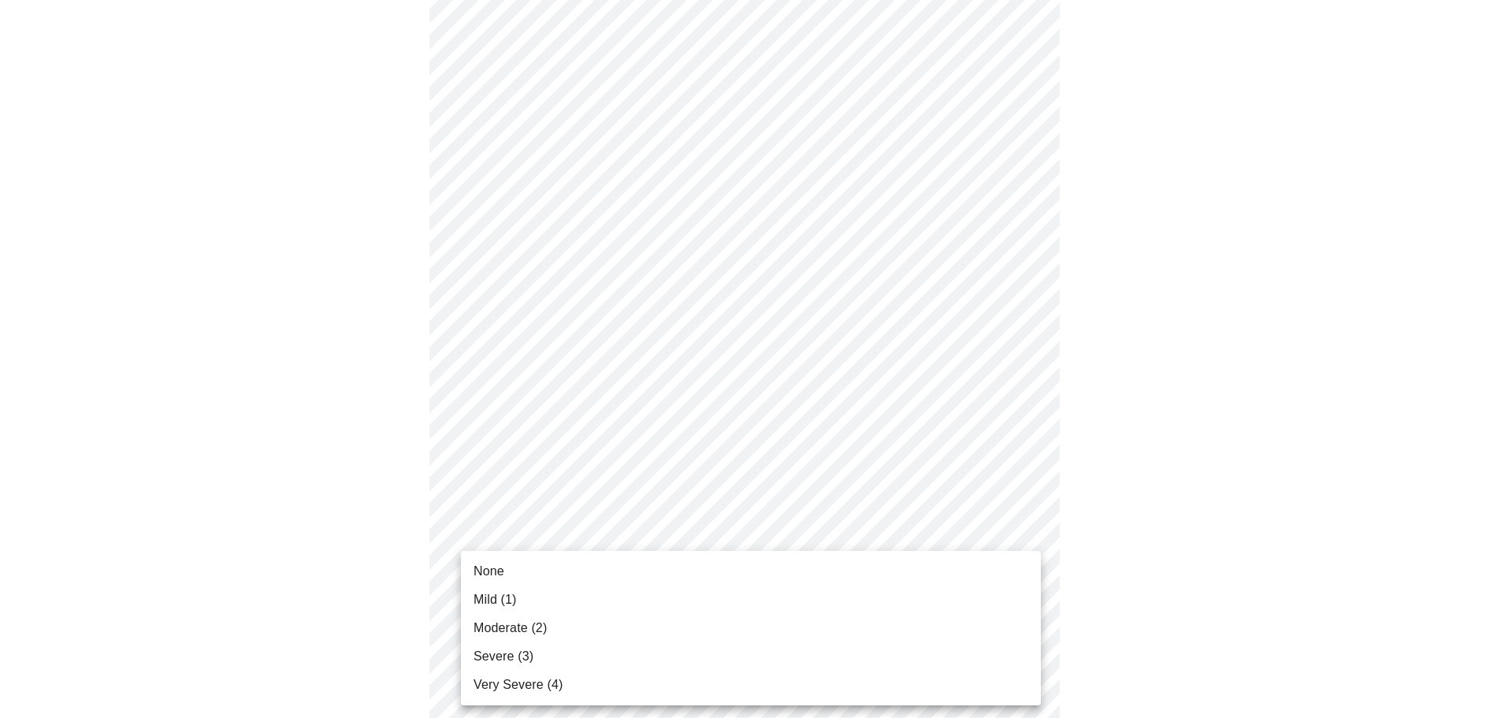
click at [541, 560] on body "MyMenopauseRx Appointments Messaging Labs 1 Uploads Medications Community Refer…" at bounding box center [750, 88] width 1488 height 1897
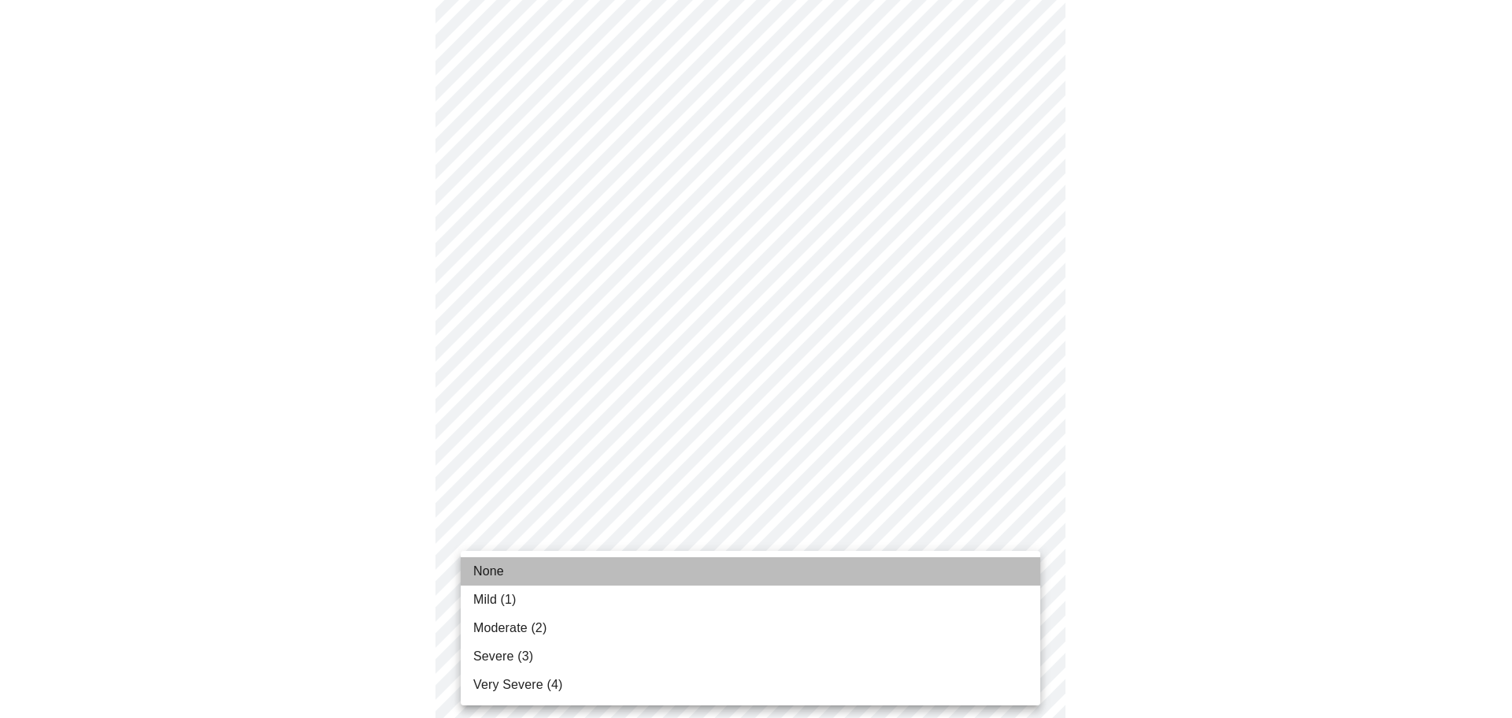
click at [488, 576] on span "None" at bounding box center [488, 571] width 31 height 19
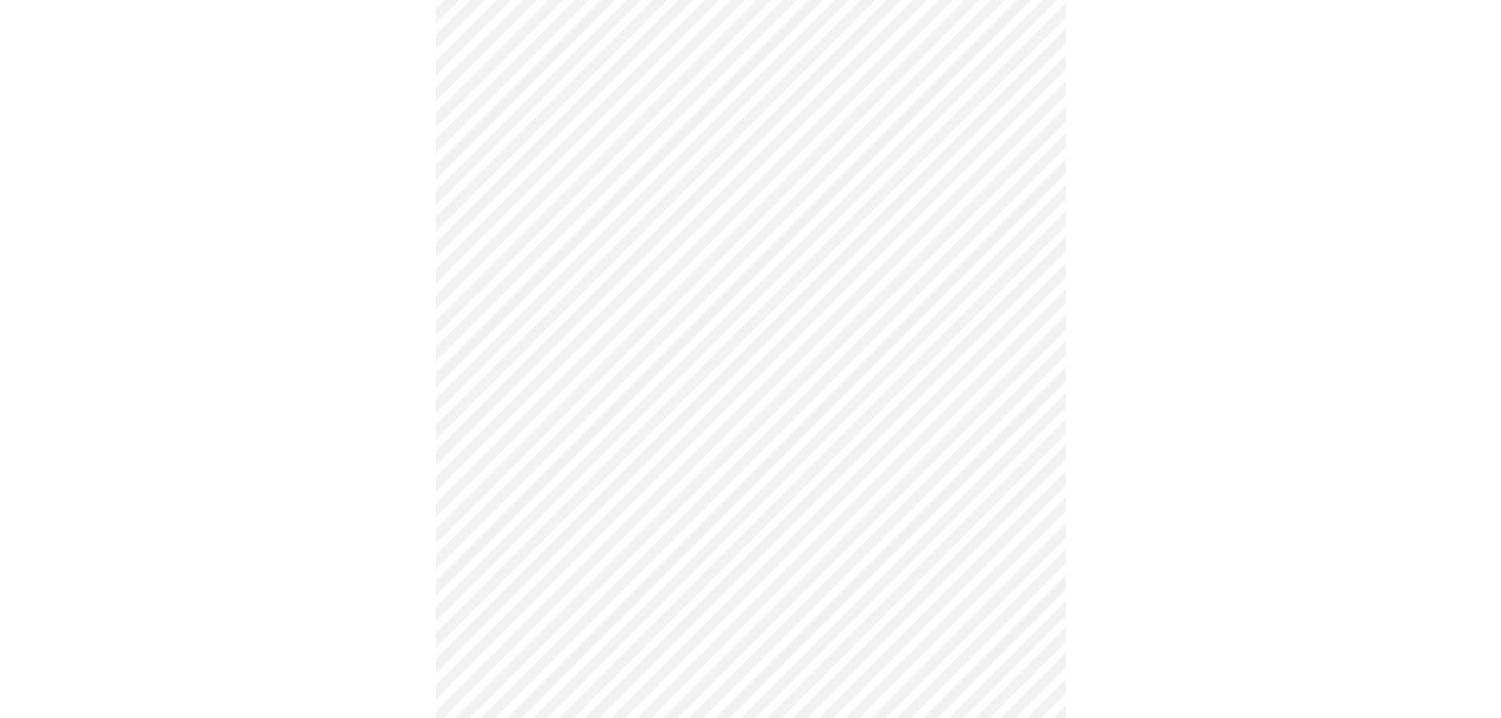
scroll to position [945, 0]
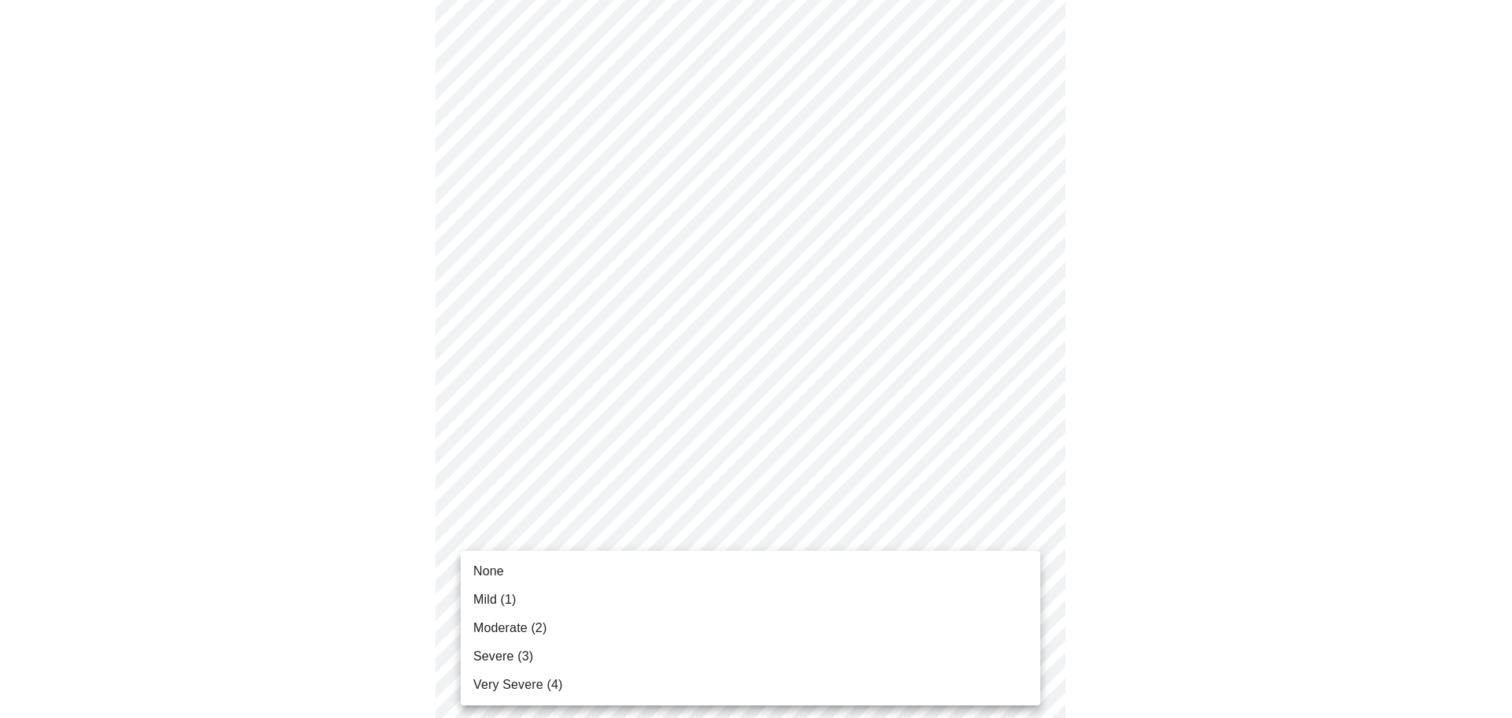
click at [495, 596] on span "Mild (1)" at bounding box center [494, 599] width 43 height 19
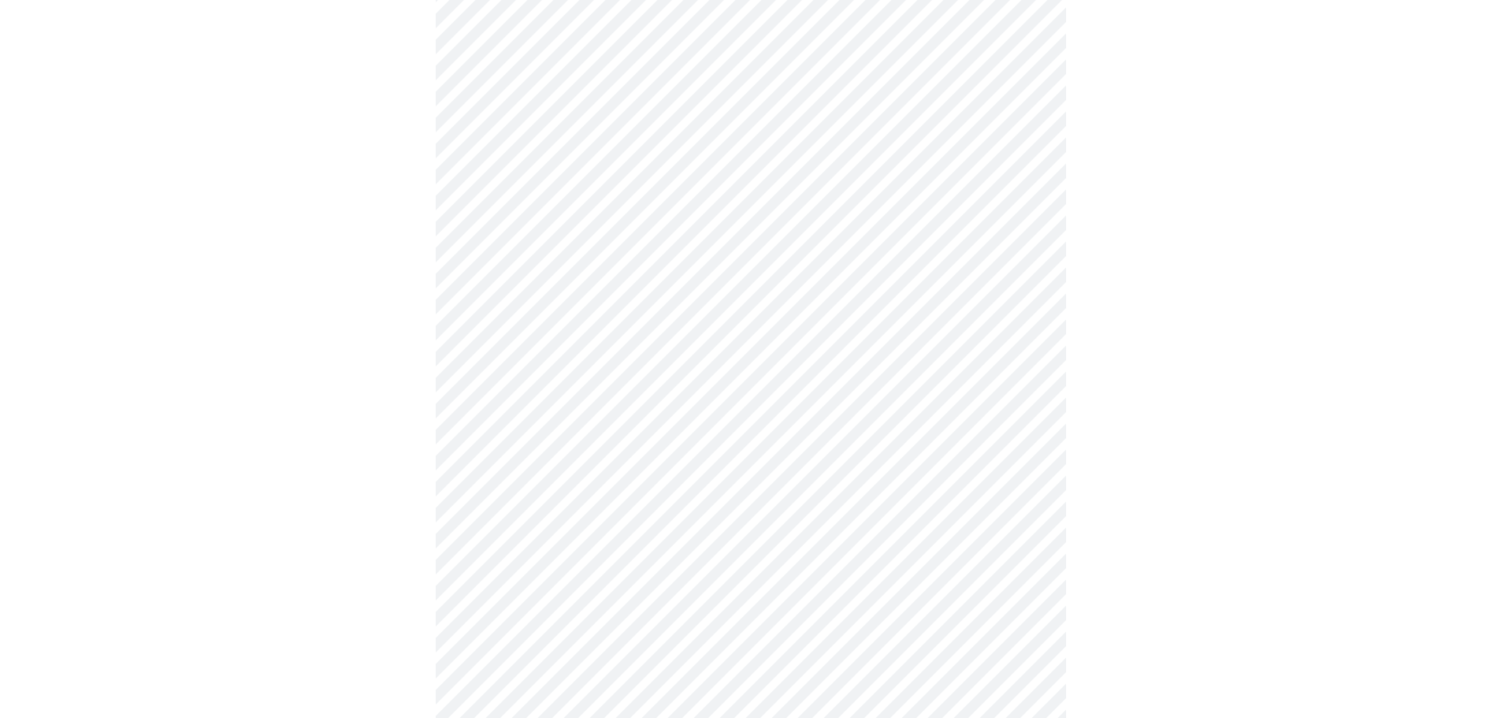
scroll to position [473, 0]
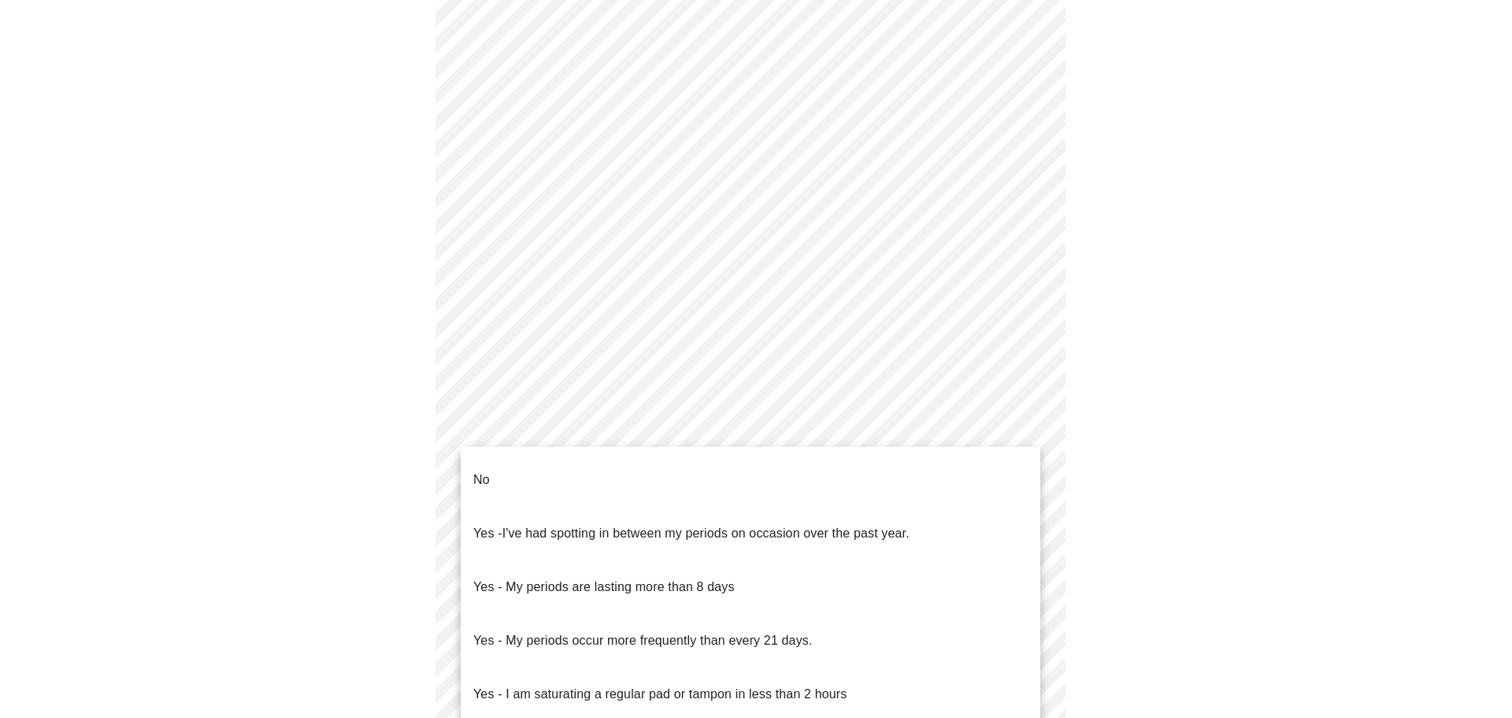
click at [759, 480] on body "MyMenopauseRx Appointments Messaging Labs 1 Uploads Medications Community Refer…" at bounding box center [756, 311] width 1500 height 1555
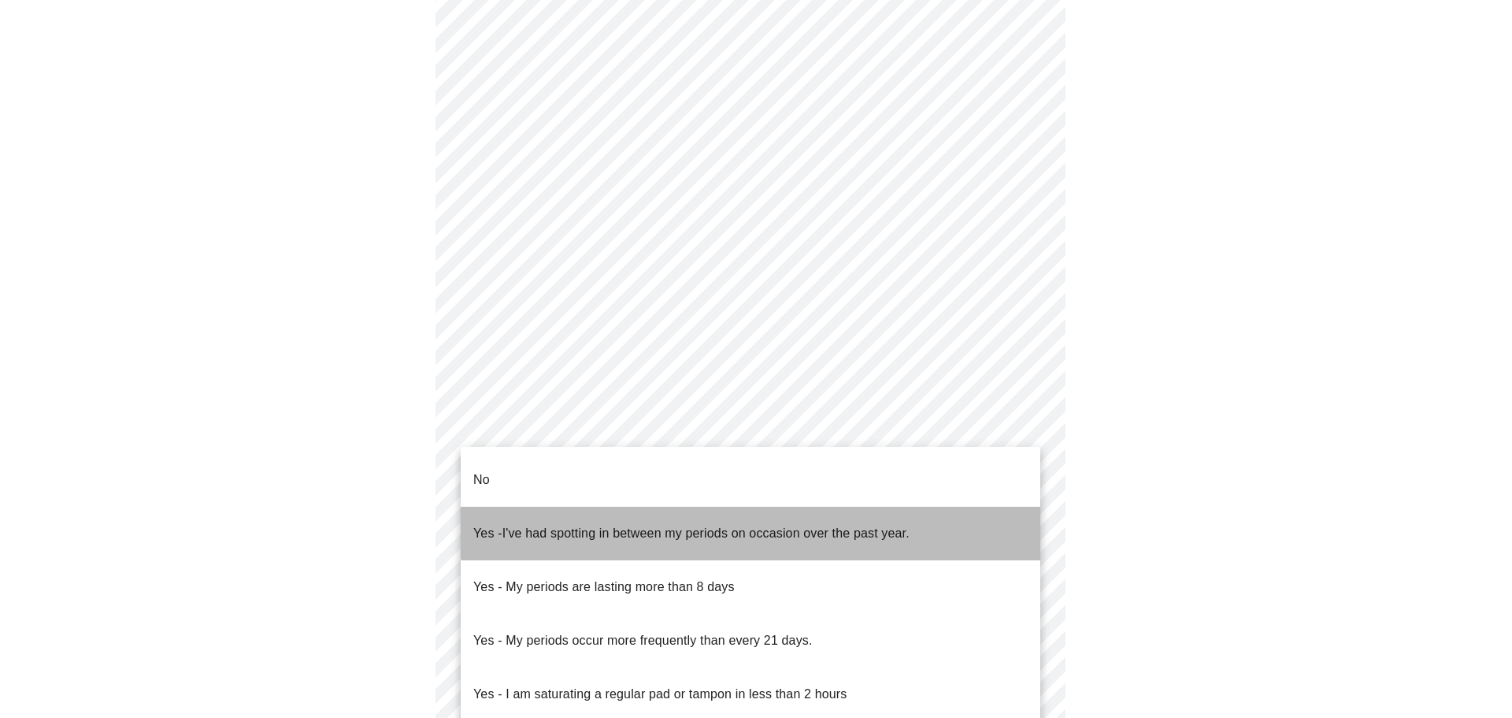
click at [752, 526] on span "I've had spotting in between my periods on occasion over the past year." at bounding box center [706, 532] width 407 height 13
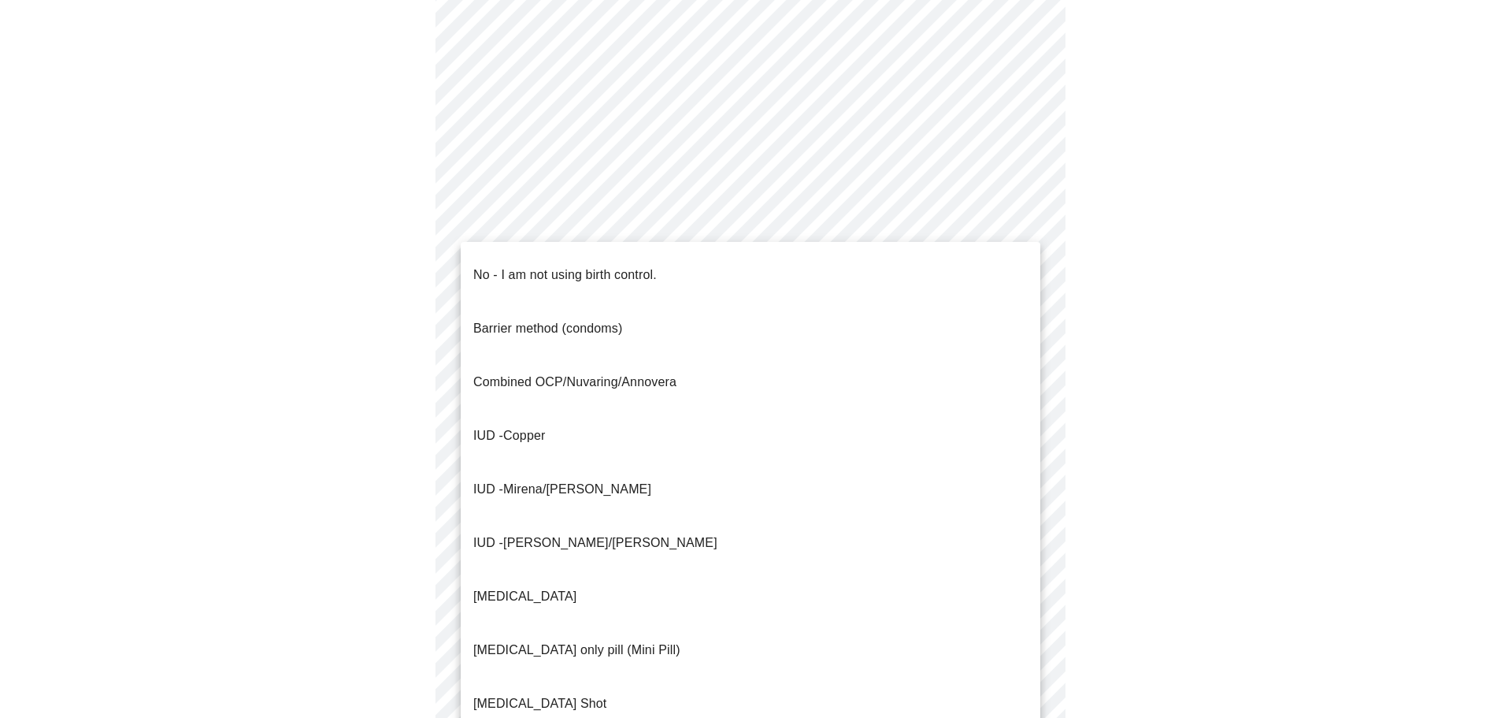
click at [707, 608] on body "MyMenopauseRx Appointments Messaging Labs 1 Uploads Medications Community Refer…" at bounding box center [756, 307] width 1500 height 1546
click at [480, 265] on p "No - I am not using birth control." at bounding box center [565, 274] width 184 height 19
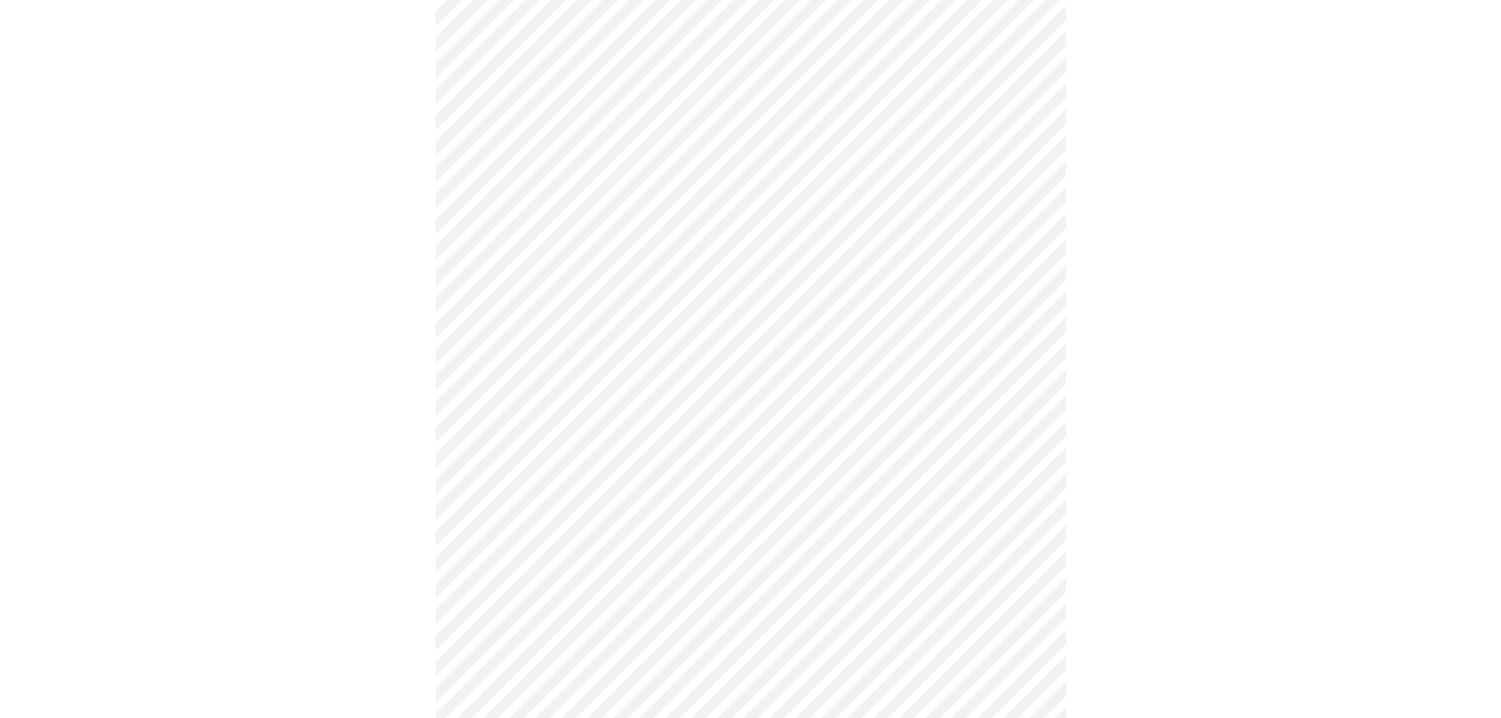
scroll to position [709, 0]
click at [769, 484] on body "MyMenopauseRx Appointments Messaging Labs 1 Uploads Medications Community Refer…" at bounding box center [750, 65] width 1488 height 1536
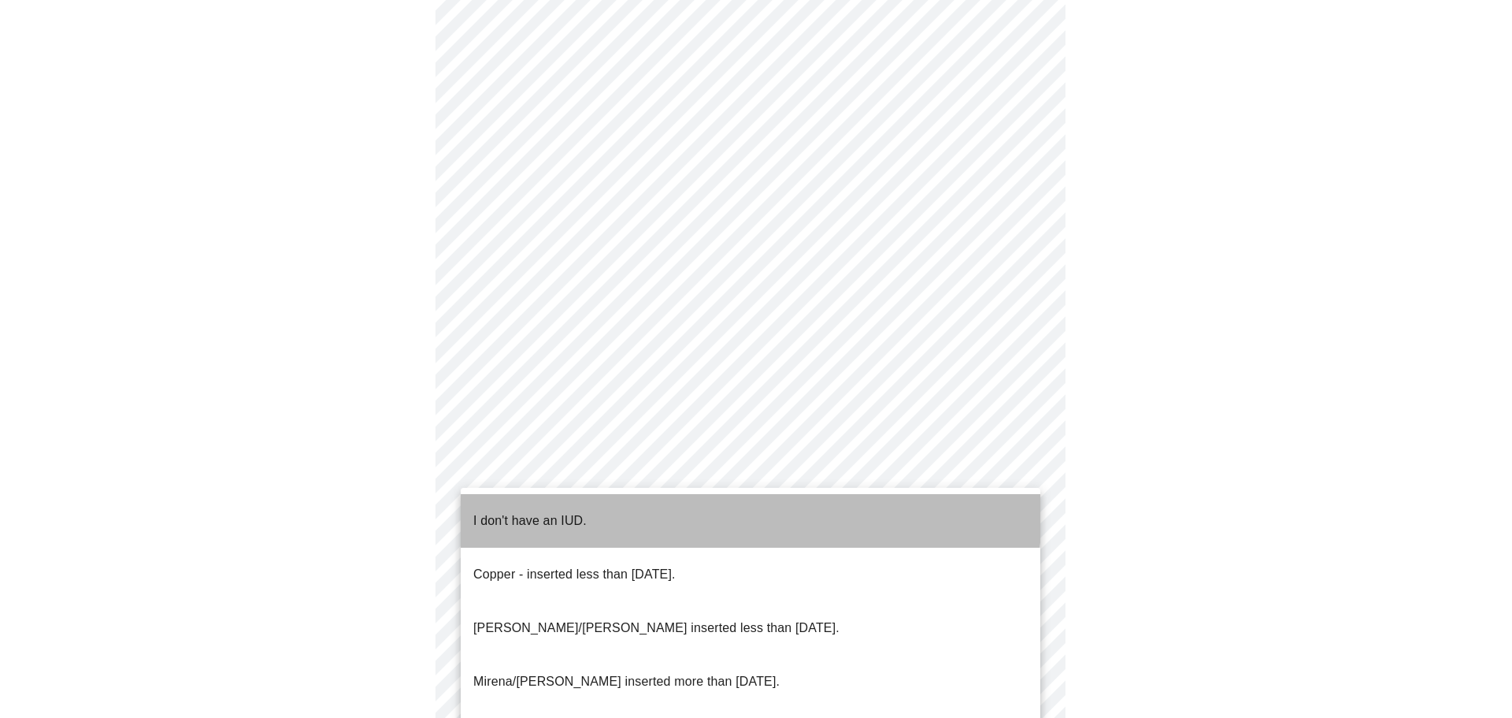
drag, startPoint x: 498, startPoint y: 501, endPoint x: 618, endPoint y: 501, distance: 119.7
click at [503, 511] on p "I don't have an IUD." at bounding box center [529, 520] width 113 height 19
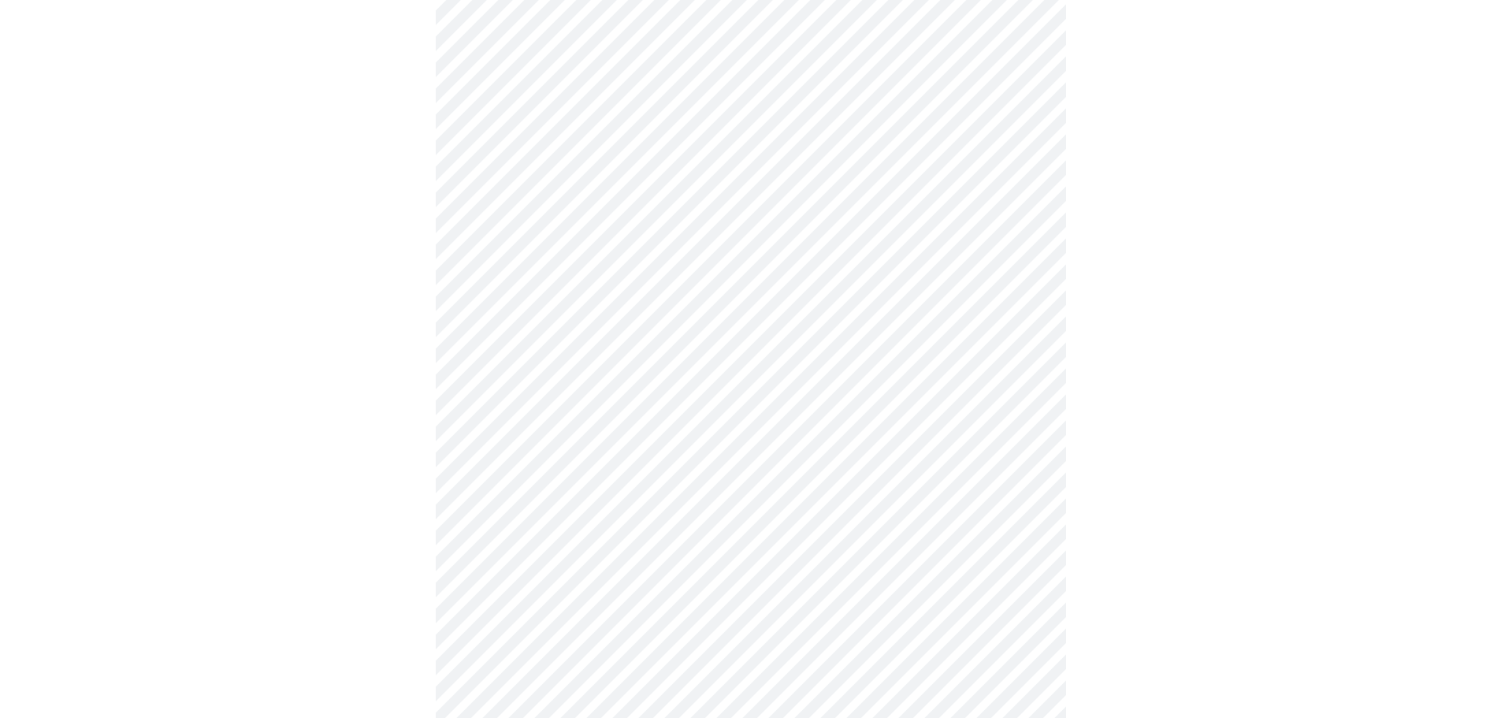
scroll to position [788, 0]
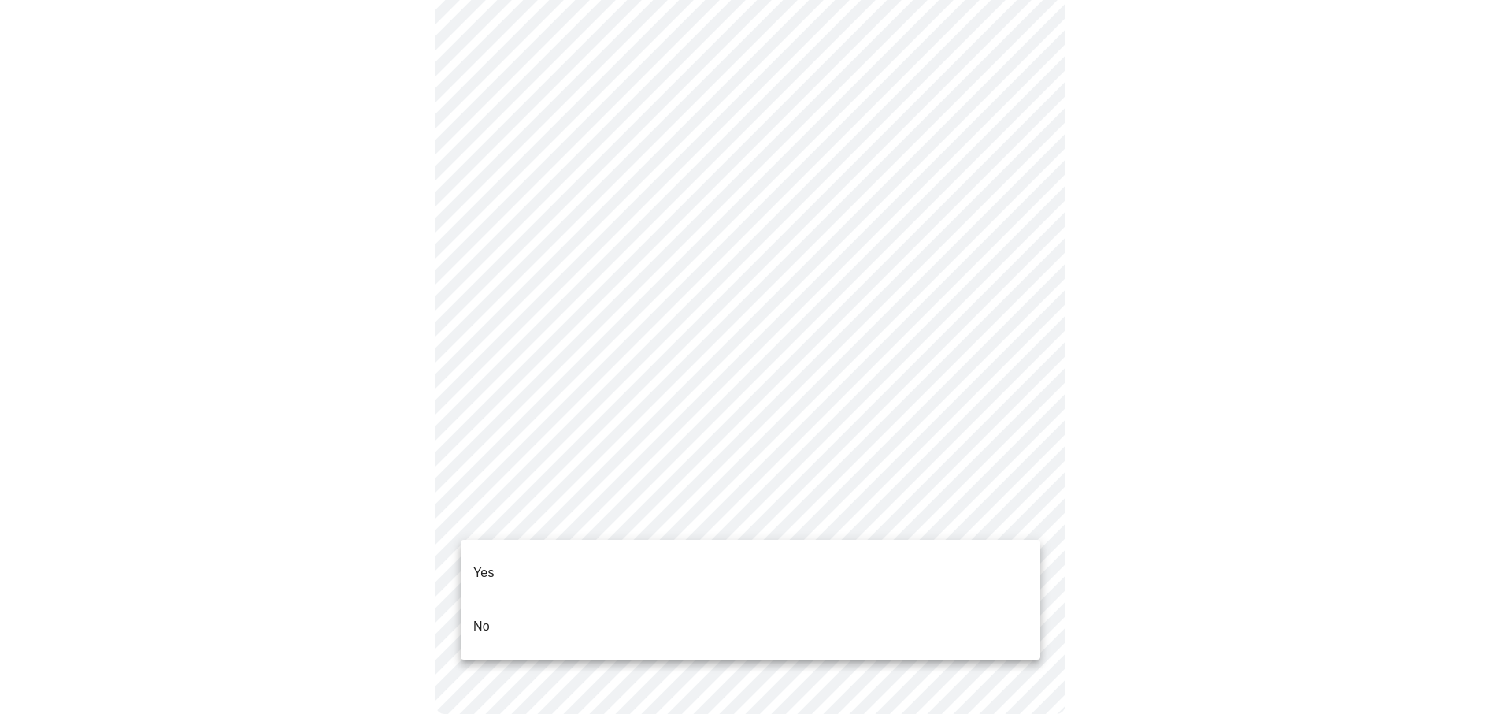
click at [491, 599] on li "No" at bounding box center [751, 626] width 580 height 54
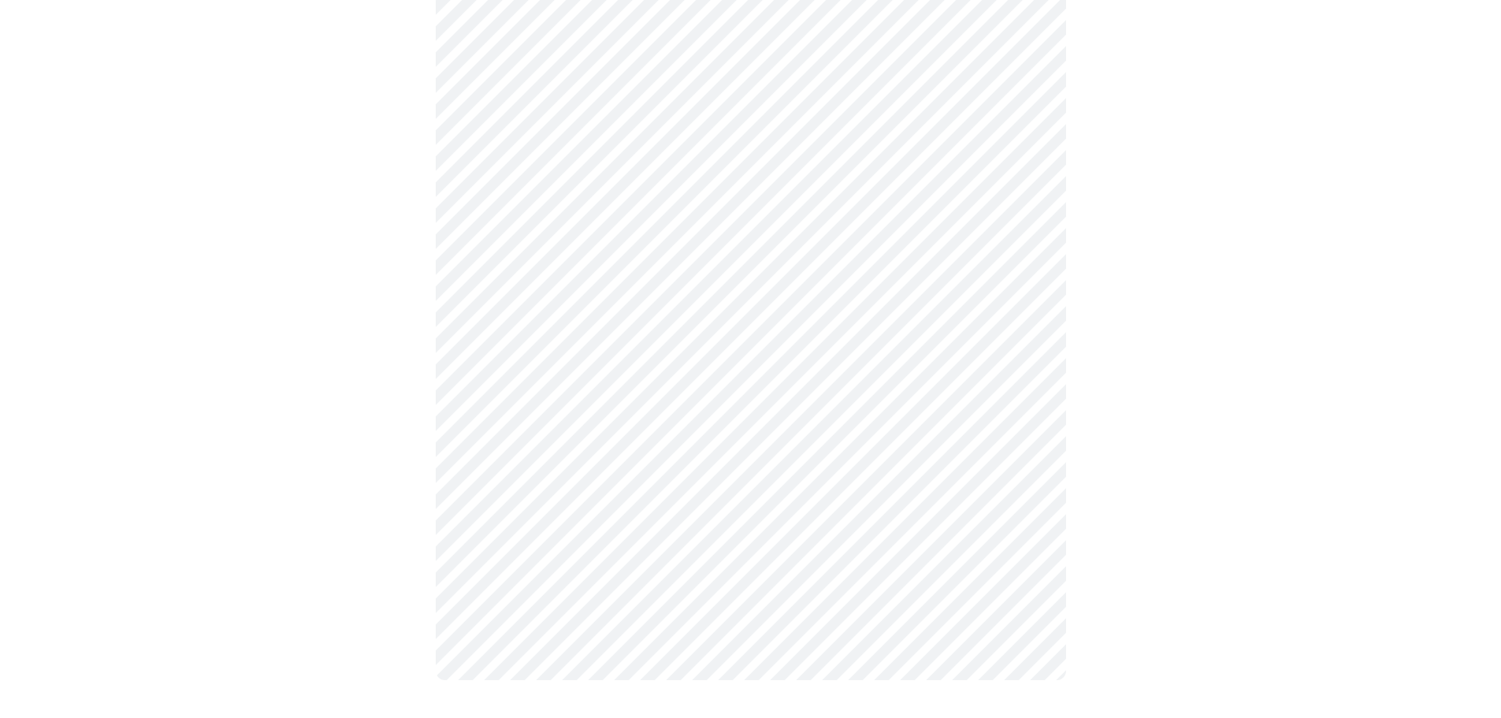
scroll to position [0, 0]
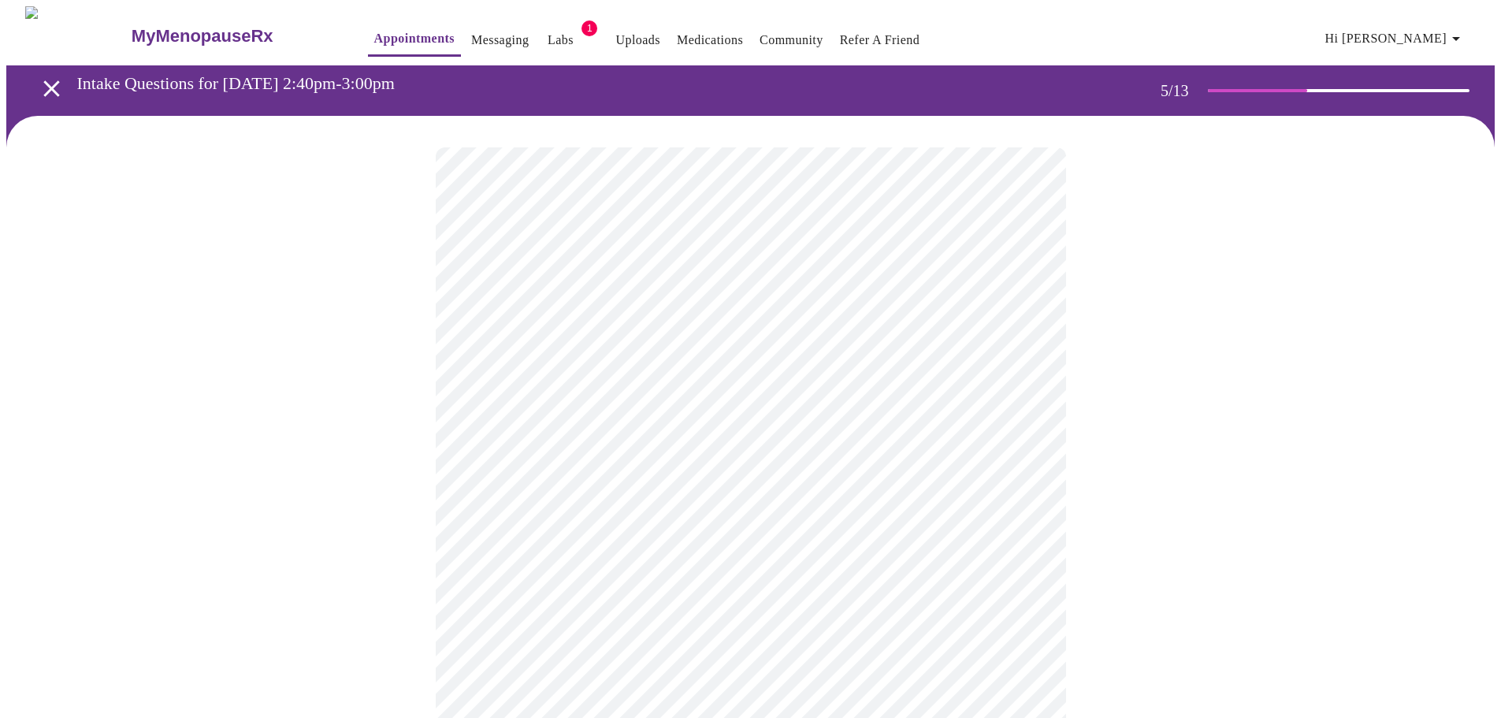
click at [633, 548] on body "MyMenopauseRx Appointments Messaging Labs 1 Uploads Medications Community Refer…" at bounding box center [750, 588] width 1488 height 1164
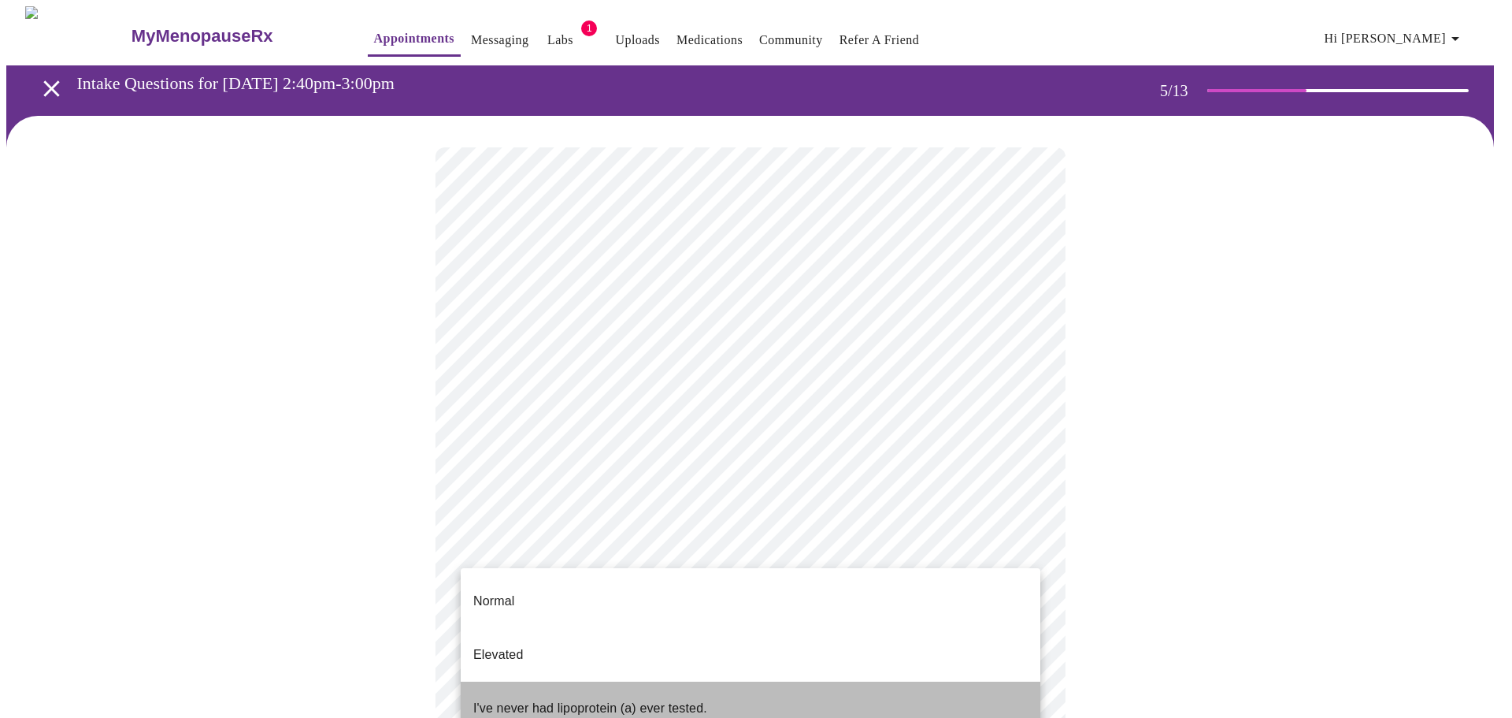
click at [624, 699] on p "I've never had lipoprotein (a) ever tested." at bounding box center [590, 708] width 234 height 19
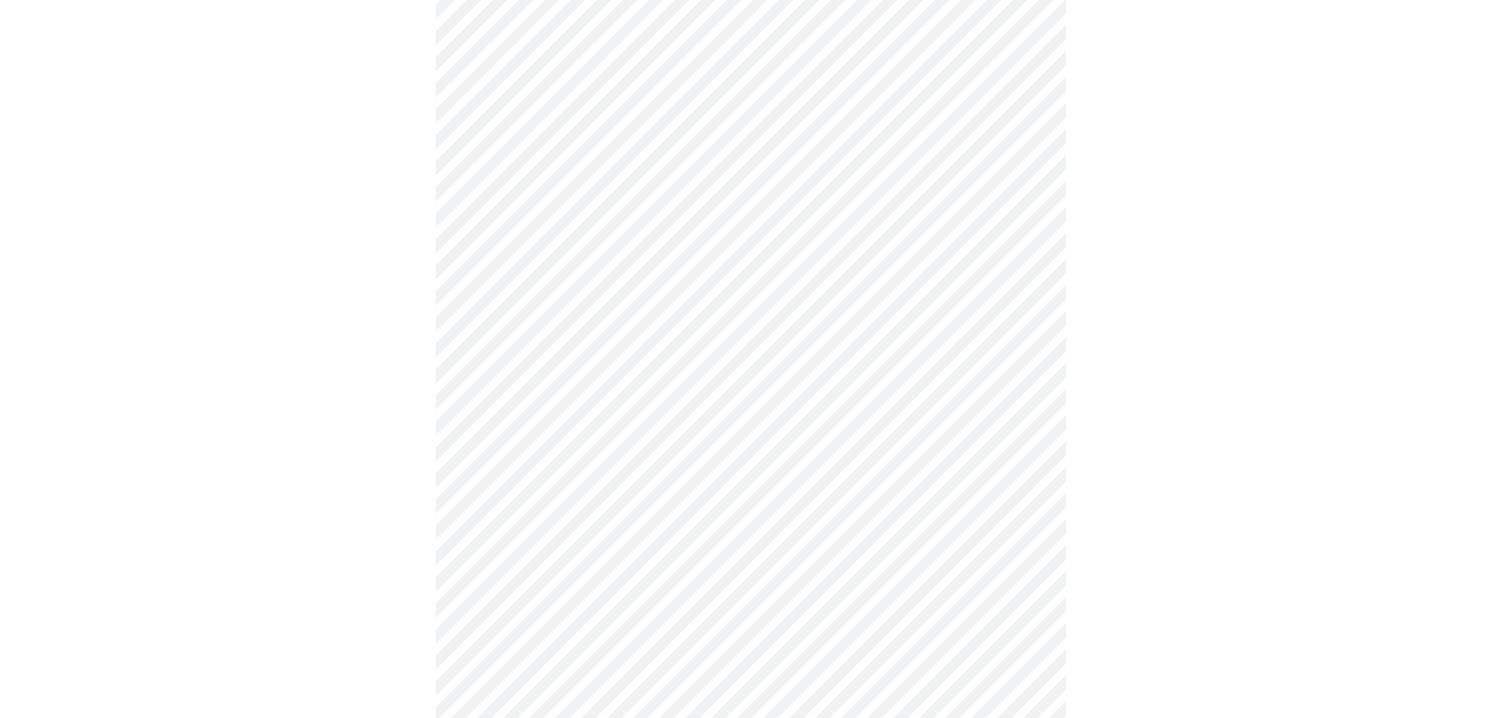
scroll to position [4175, 0]
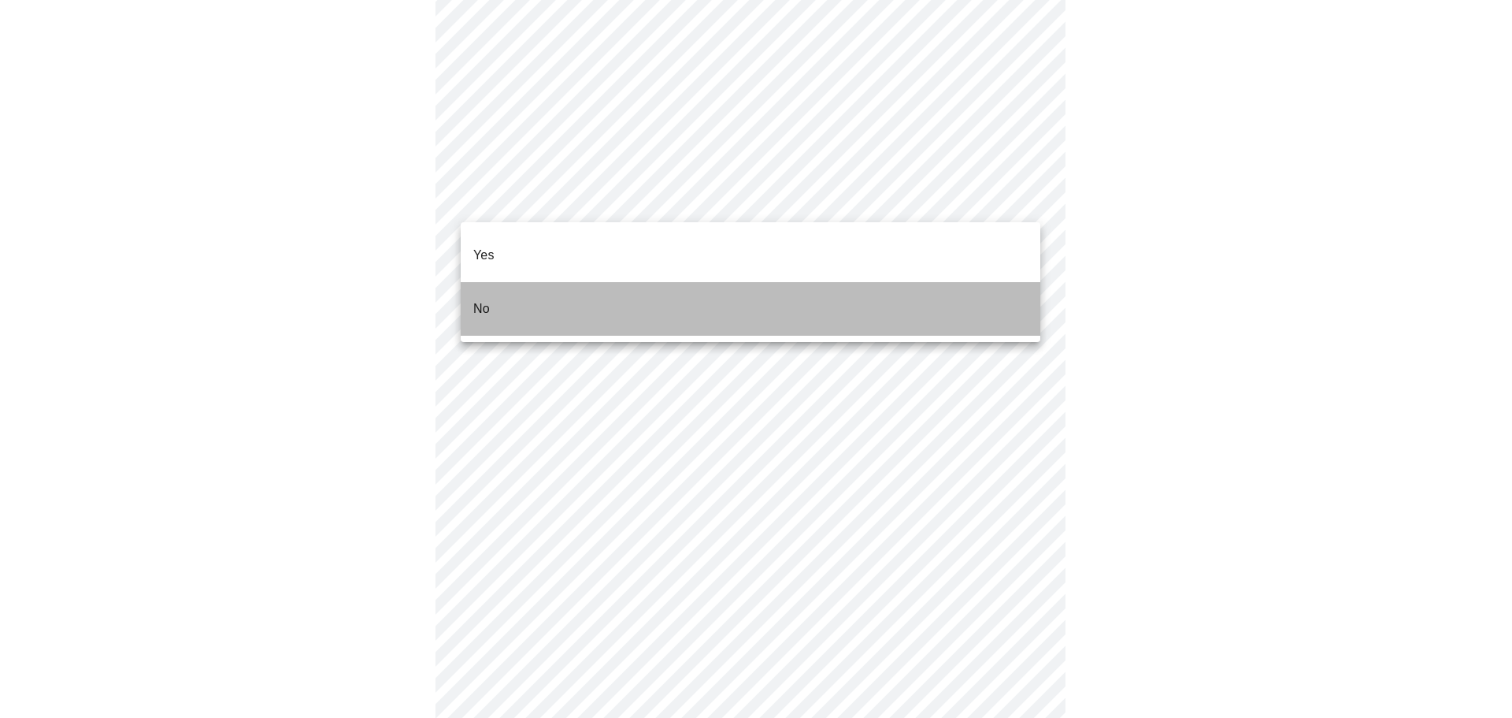
click at [508, 284] on li "No" at bounding box center [751, 309] width 580 height 54
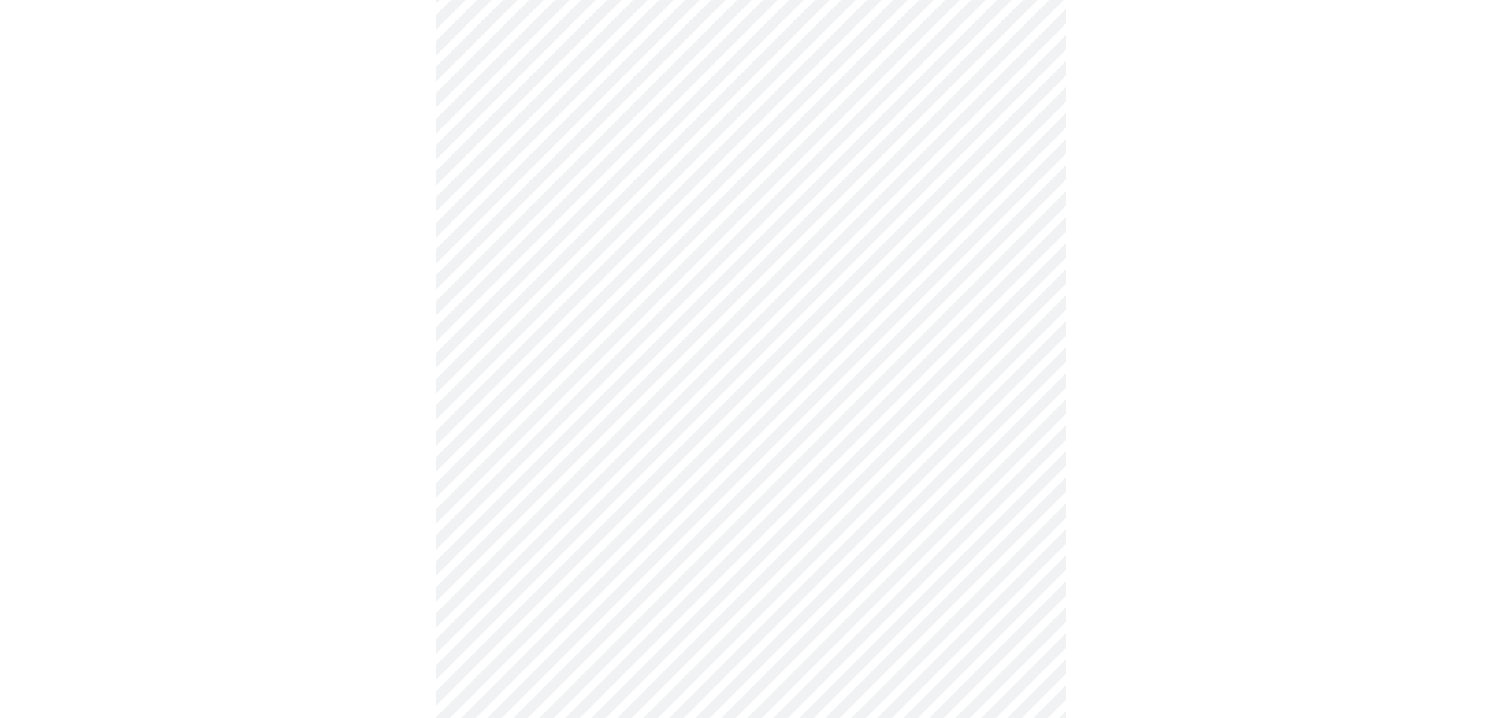
scroll to position [79, 0]
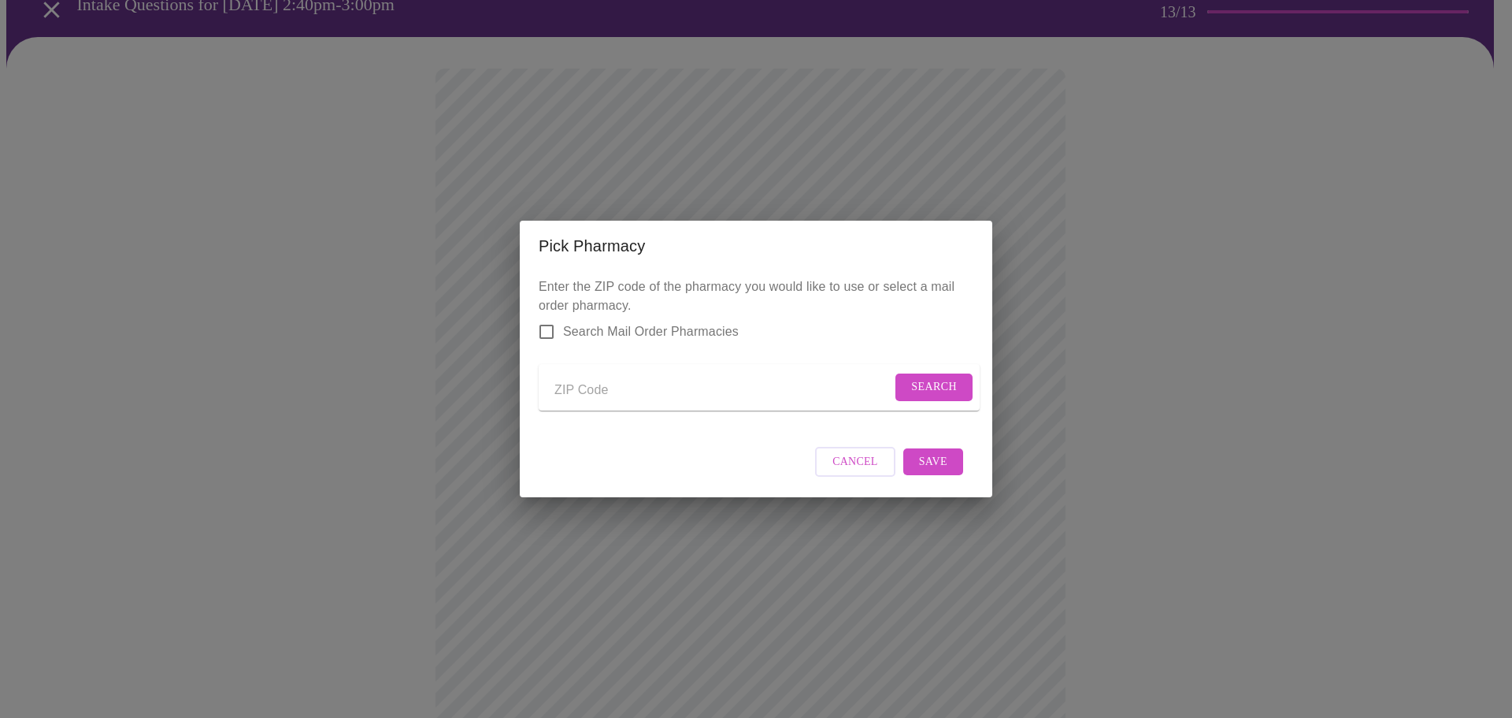
click at [547, 321] on input "Search Mail Order Pharmacies" at bounding box center [546, 331] width 33 height 33
checkbox input "true"
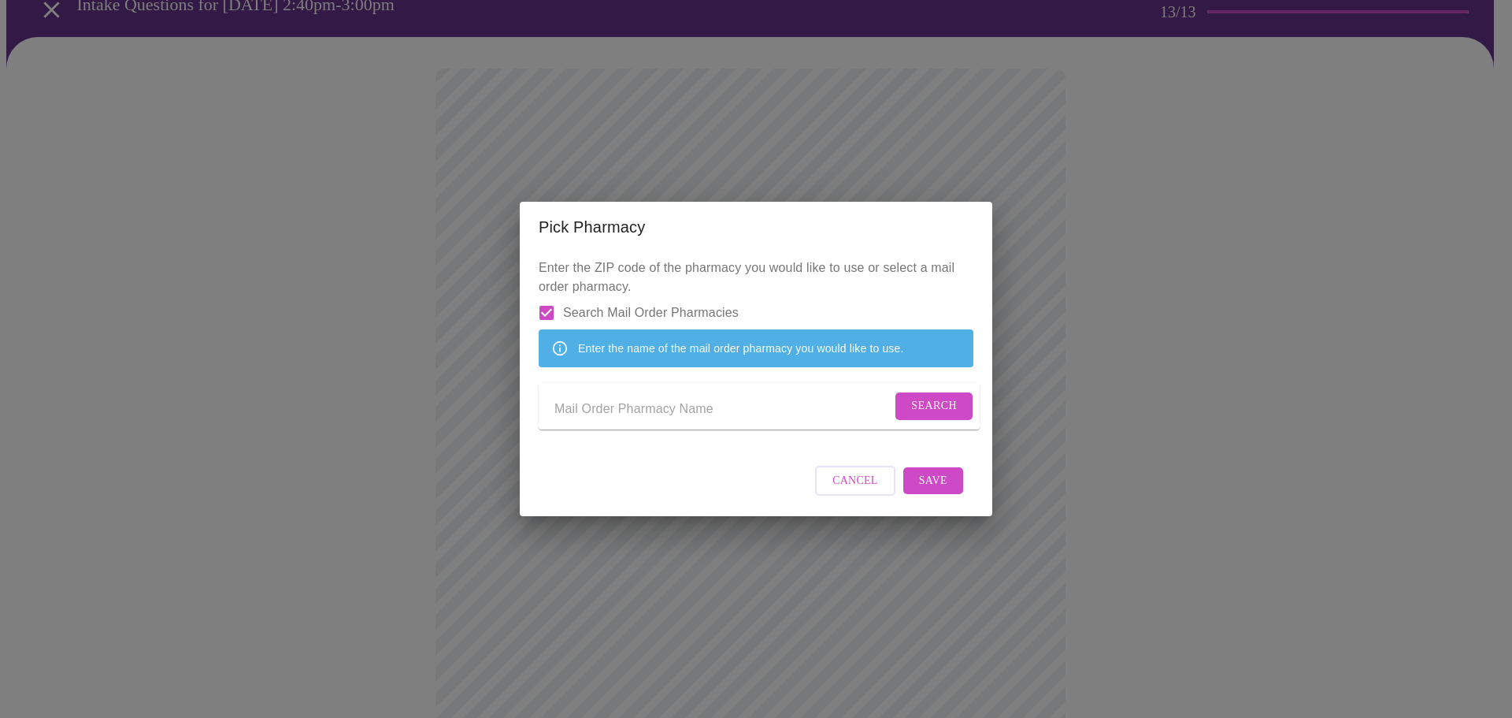
click at [648, 408] on input "Send a message to your care team" at bounding box center [723, 408] width 337 height 25
type input "costco"
click at [924, 408] on span "Search" at bounding box center [934, 406] width 46 height 20
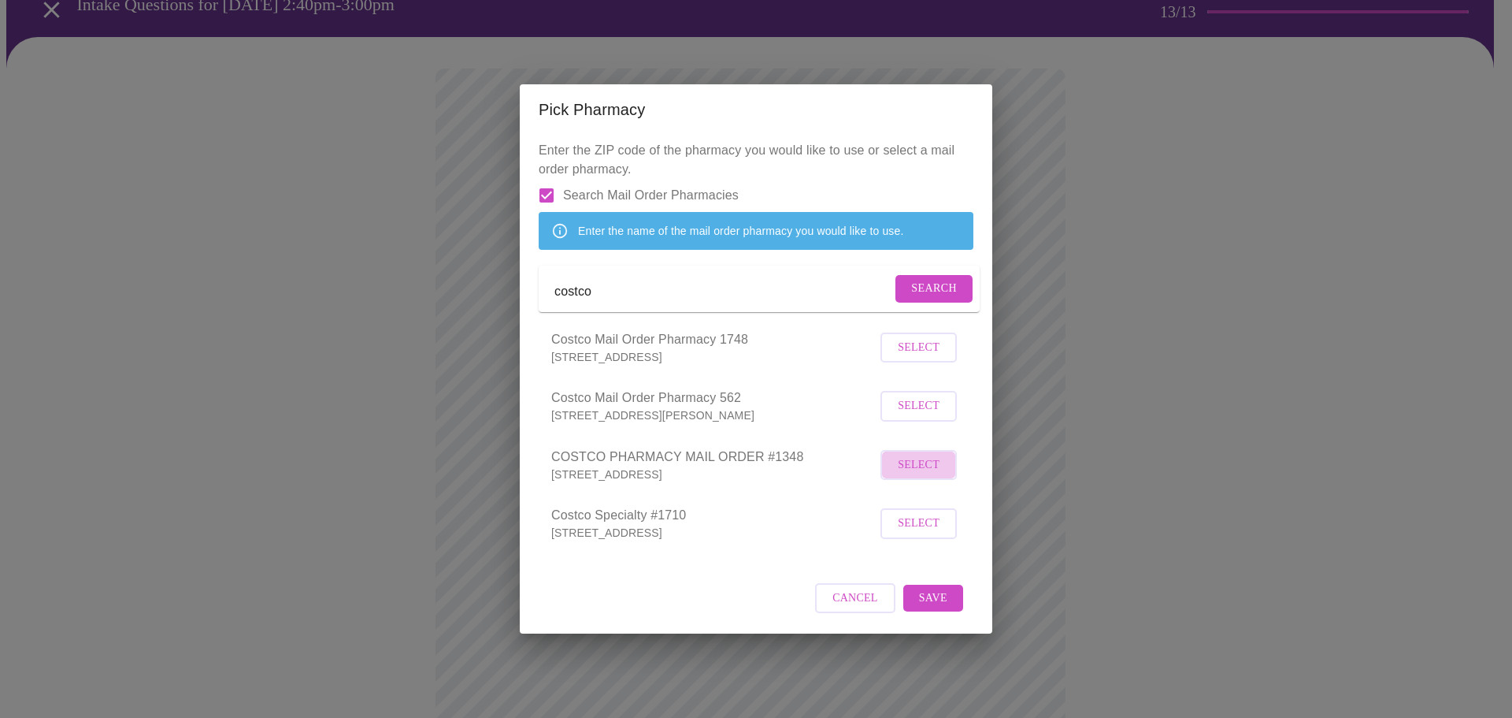
click at [913, 474] on span "Select" at bounding box center [919, 465] width 42 height 20
click at [932, 607] on span "Save" at bounding box center [933, 597] width 28 height 20
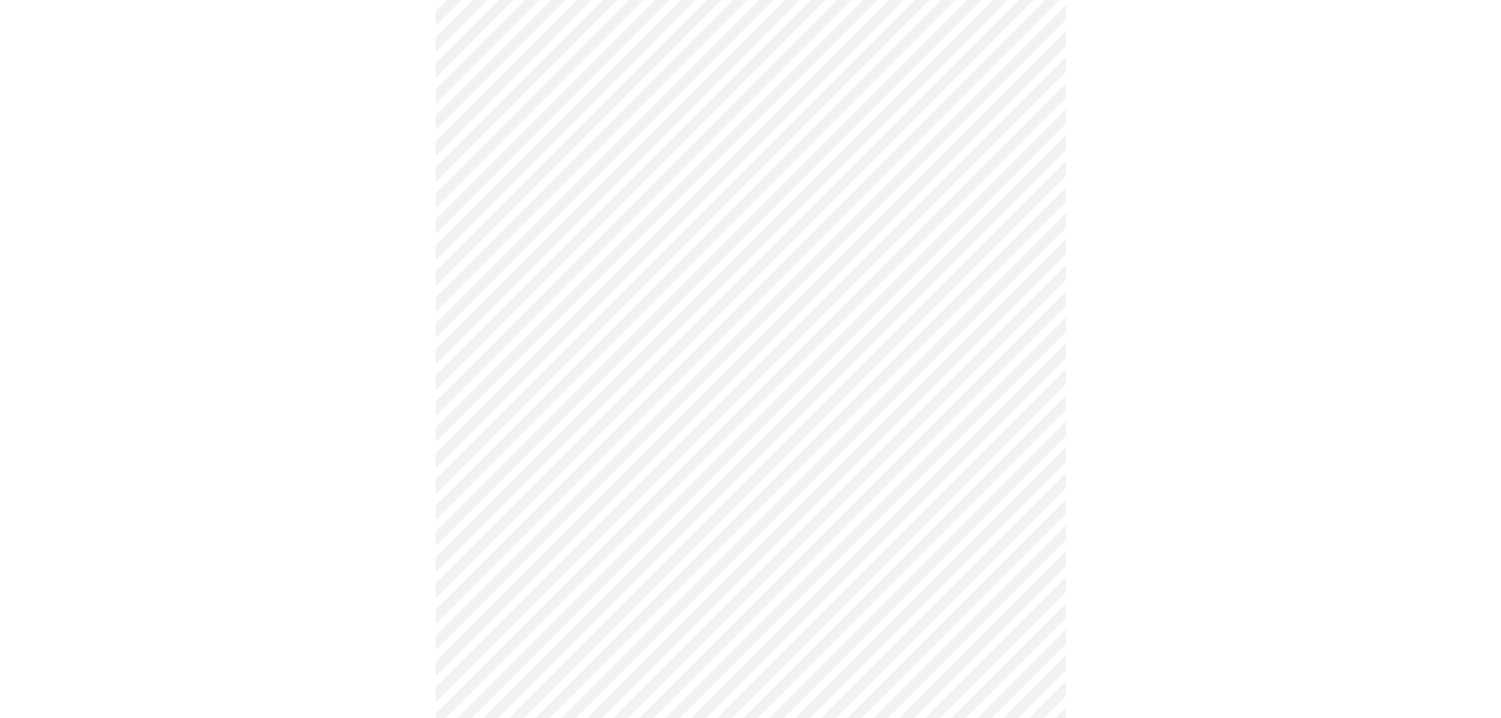
scroll to position [759, 0]
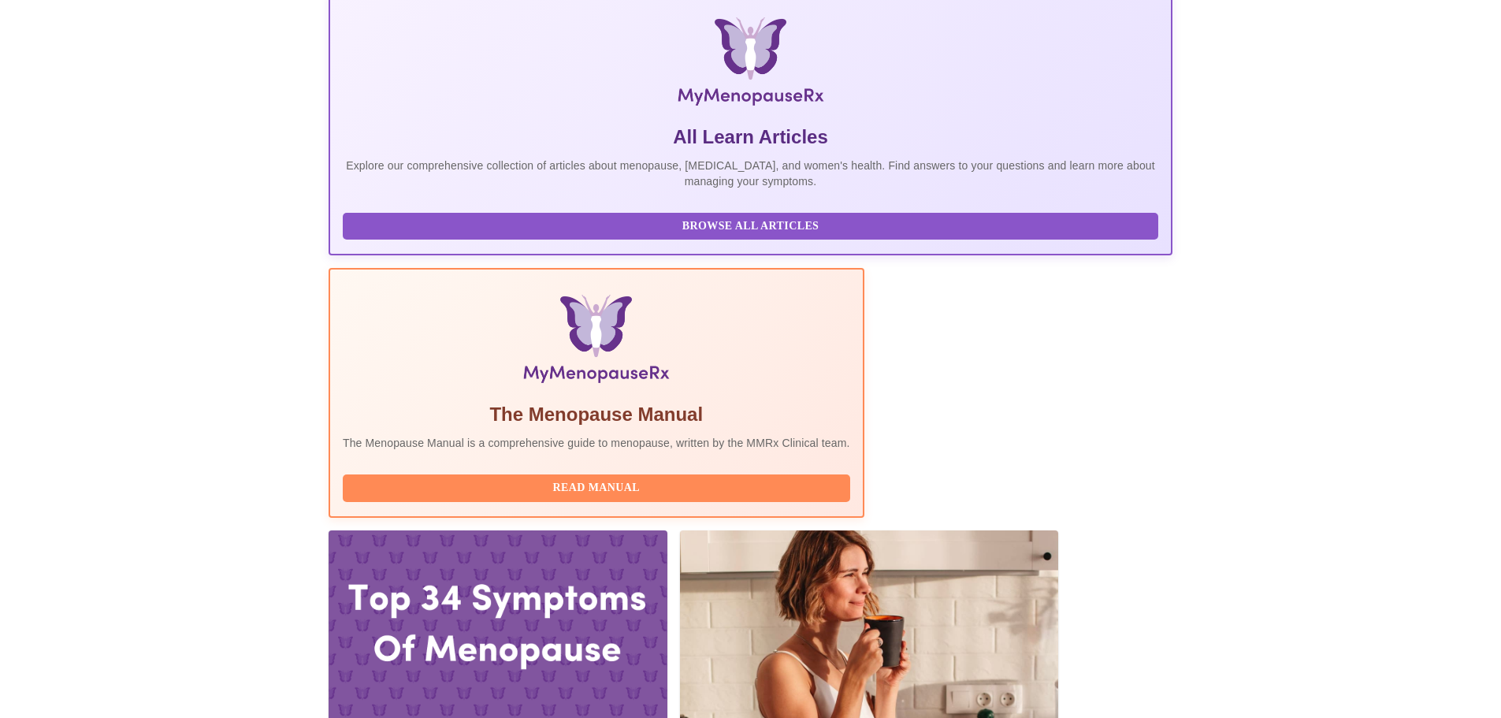
scroll to position [315, 0]
